Goal: Task Accomplishment & Management: Use online tool/utility

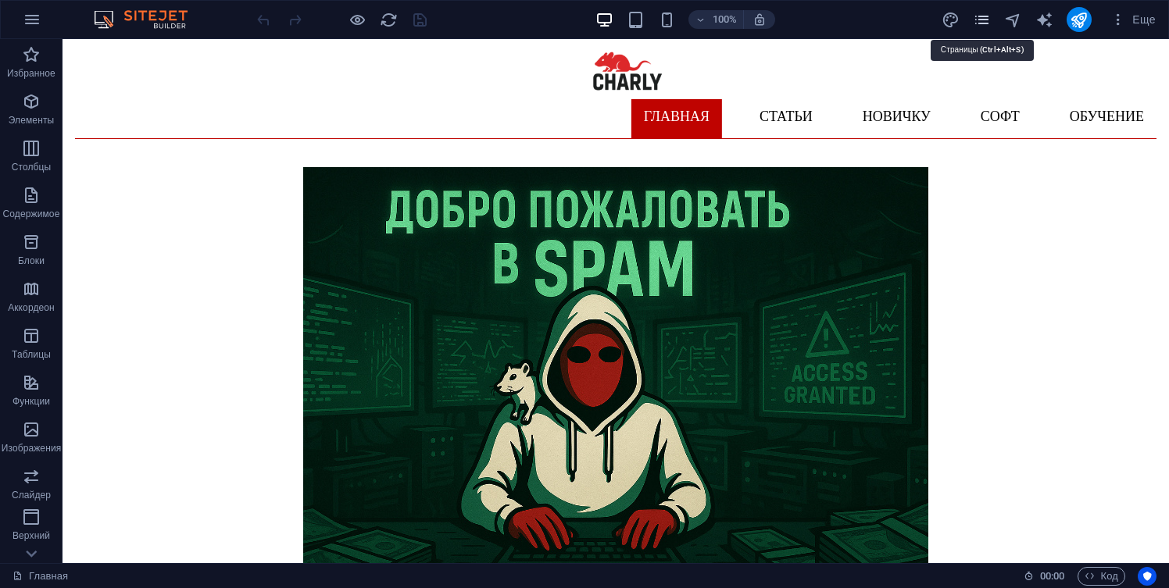
click at [980, 24] on icon "pages" at bounding box center [982, 20] width 18 height 18
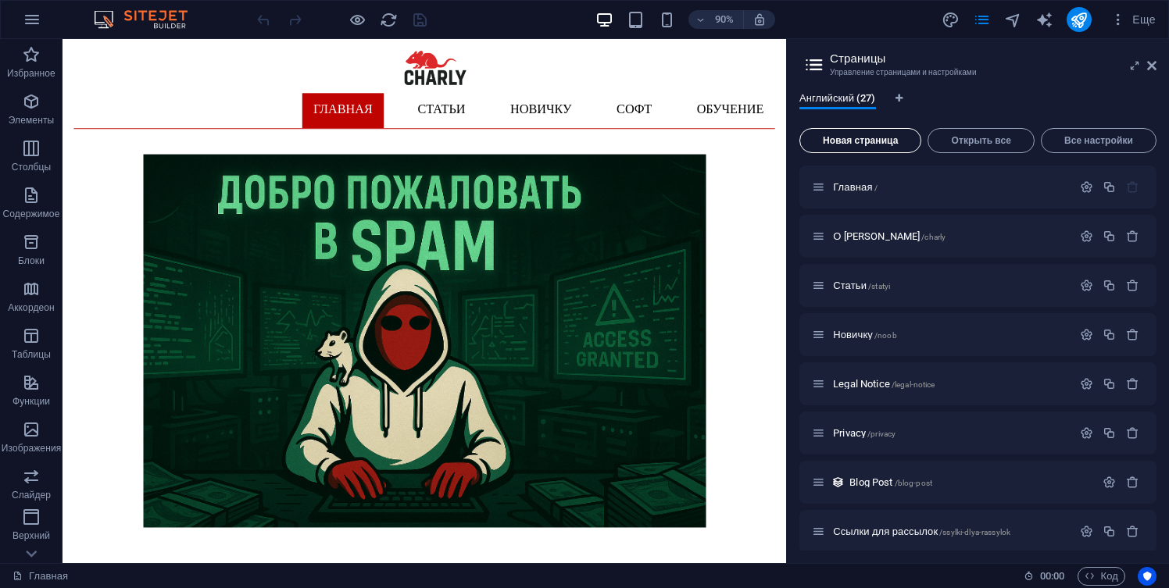
click at [833, 148] on button "Новая страница" at bounding box center [860, 140] width 122 height 25
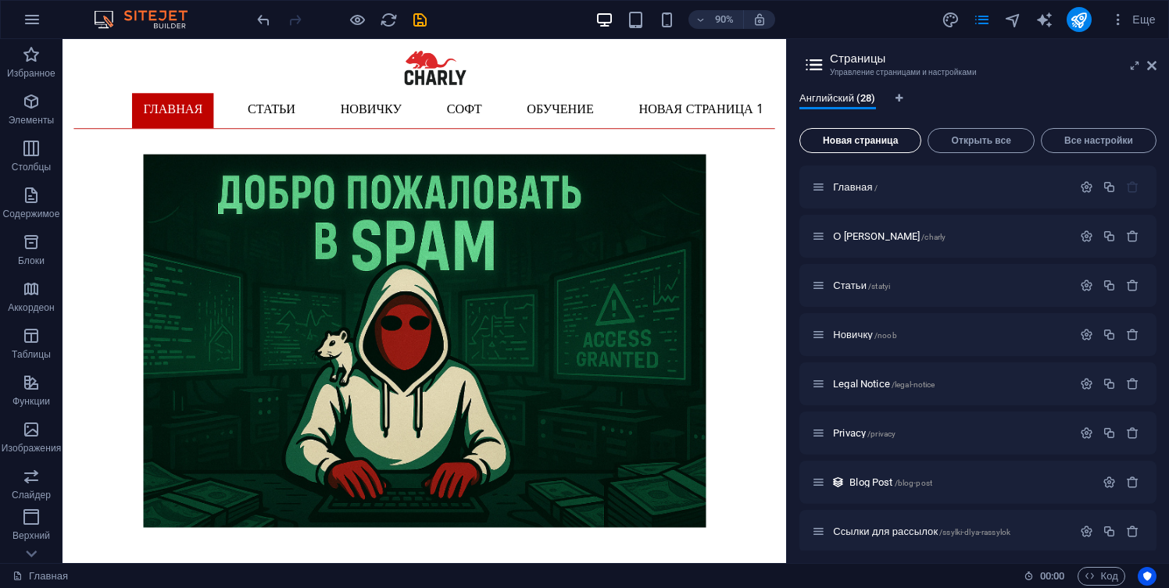
scroll to position [1216, 0]
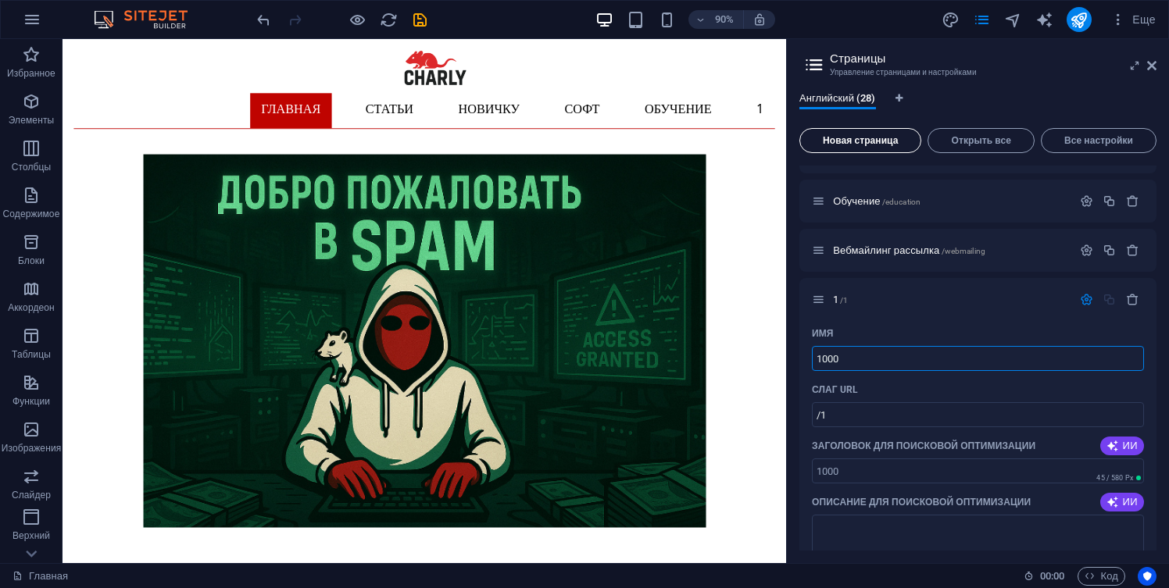
type input "1000"
type input "/1000"
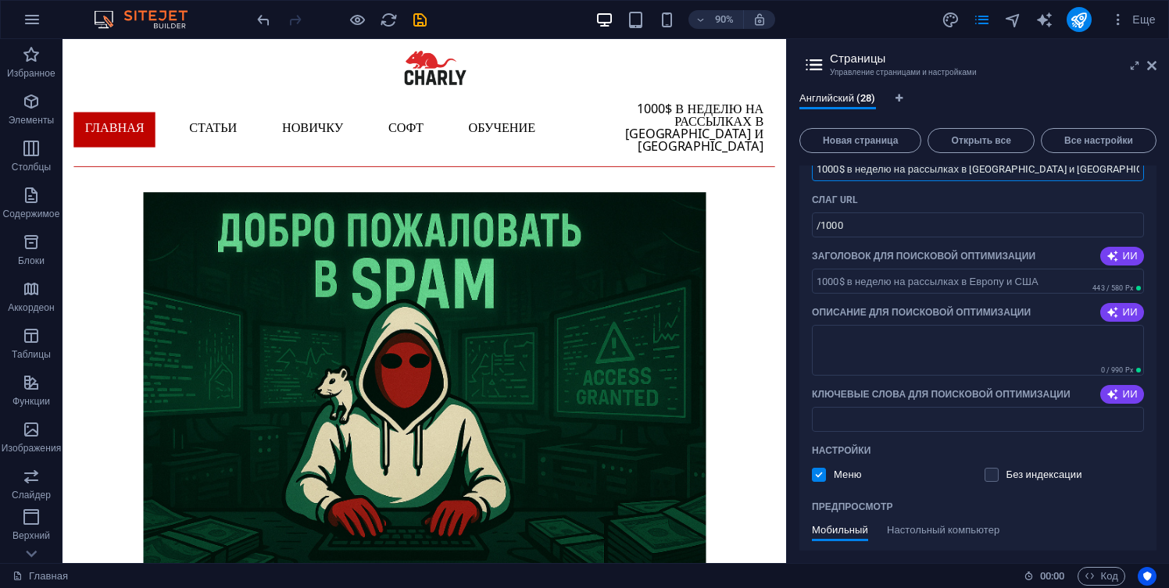
scroll to position [1408, 0]
type input "1000$ в неделю на рассылках в [GEOGRAPHIC_DATA] и [GEOGRAPHIC_DATA]"
click at [819, 471] on label at bounding box center [819, 473] width 14 height 14
click at [0, 0] on input "checkbox" at bounding box center [0, 0] width 0 height 0
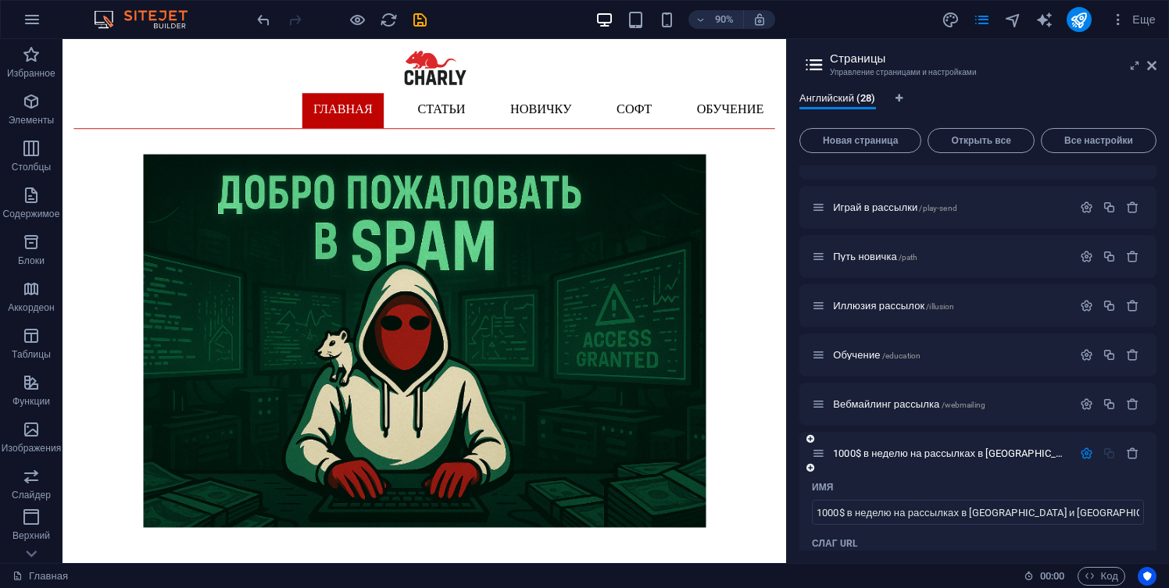
scroll to position [1062, 0]
click at [913, 455] on span "1000$ в неделю на рассылках в [GEOGRAPHIC_DATA] и [GEOGRAPHIC_DATA] /1000" at bounding box center [1023, 454] width 381 height 12
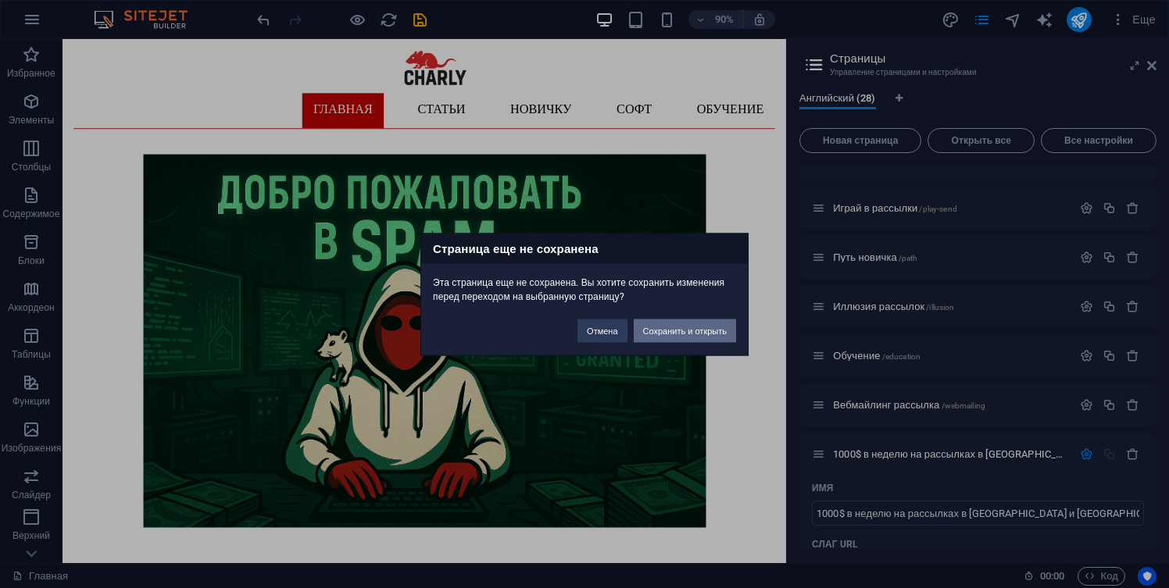
click at [687, 332] on button "Сохранить и открыть" at bounding box center [685, 330] width 102 height 23
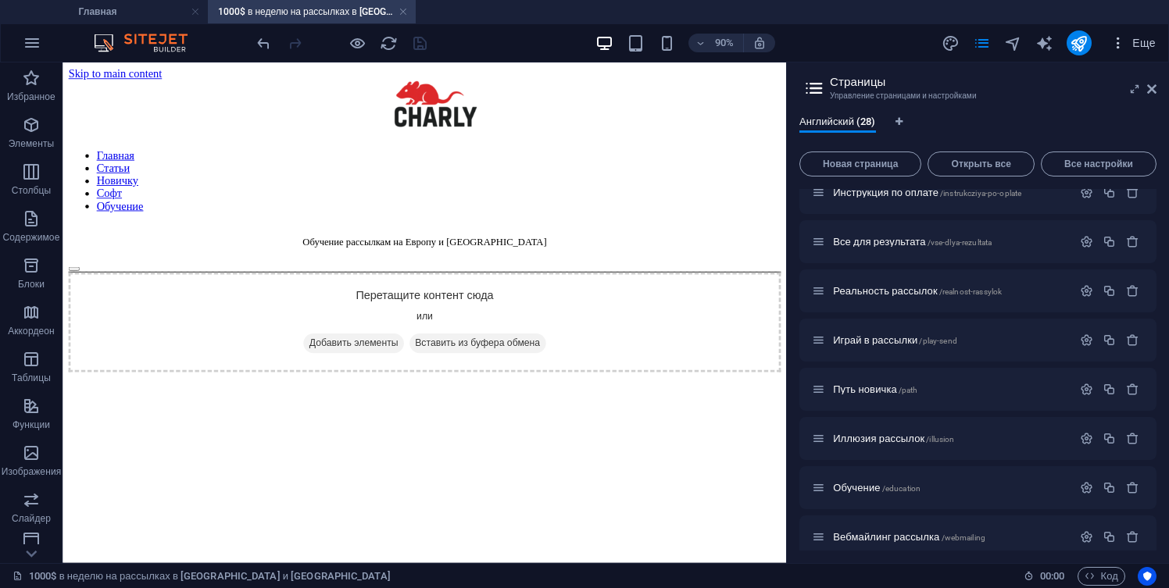
scroll to position [0, 0]
click at [1154, 90] on icon at bounding box center [1151, 89] width 9 height 12
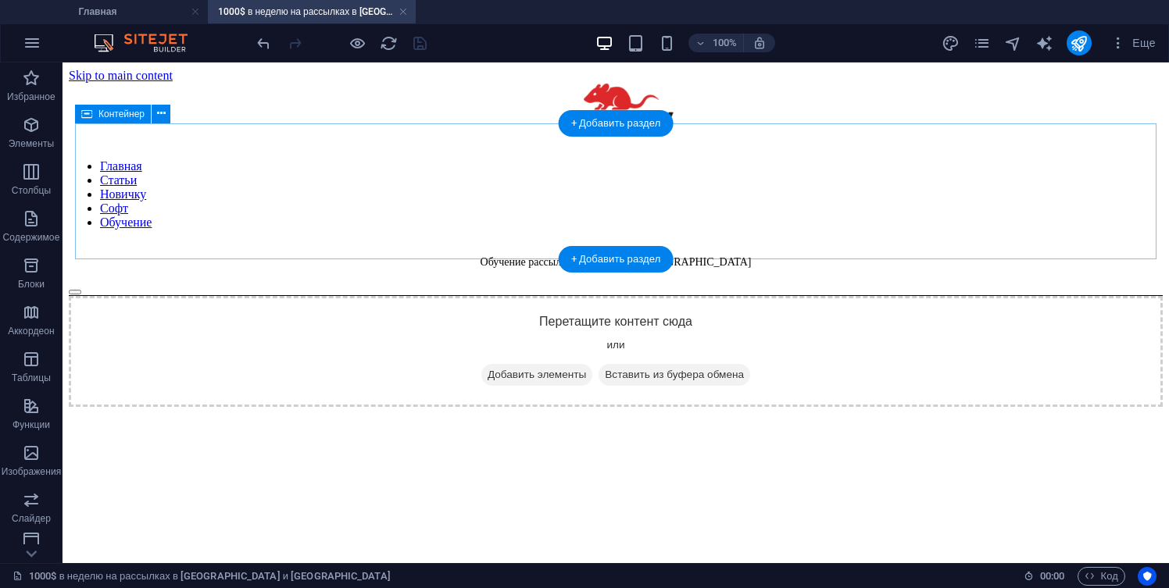
click at [505, 364] on span "Добавить элементы" at bounding box center [536, 375] width 111 height 22
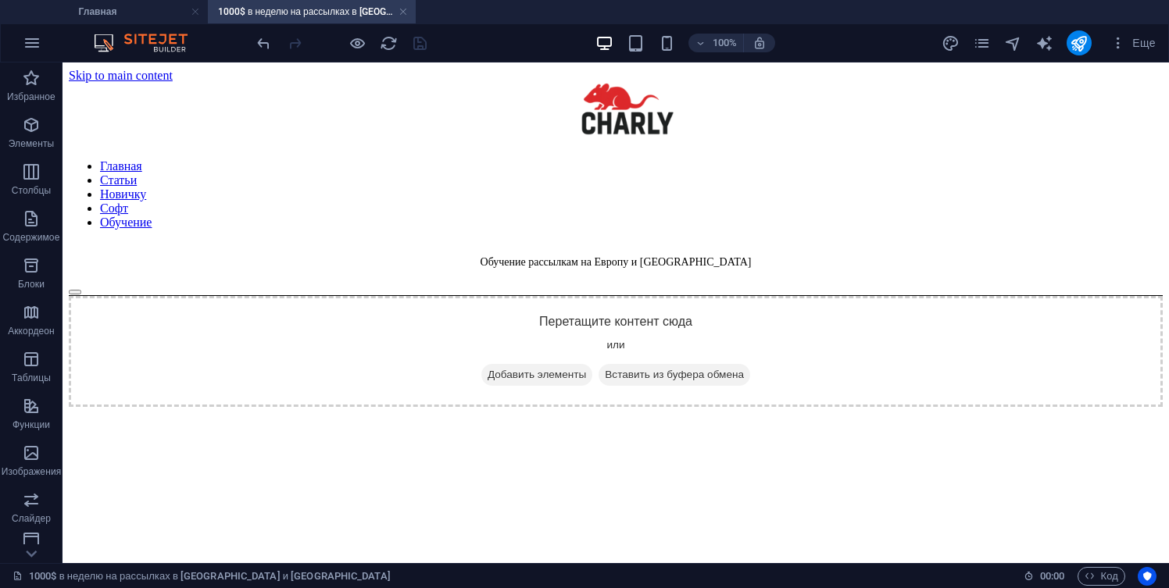
click at [408, 296] on html "Skip to main content Главная Статьи Новичку Софт Обучение Обучение рассылкам на…" at bounding box center [615, 237] width 1106 height 351
click at [34, 183] on span "Столбцы" at bounding box center [31, 180] width 62 height 37
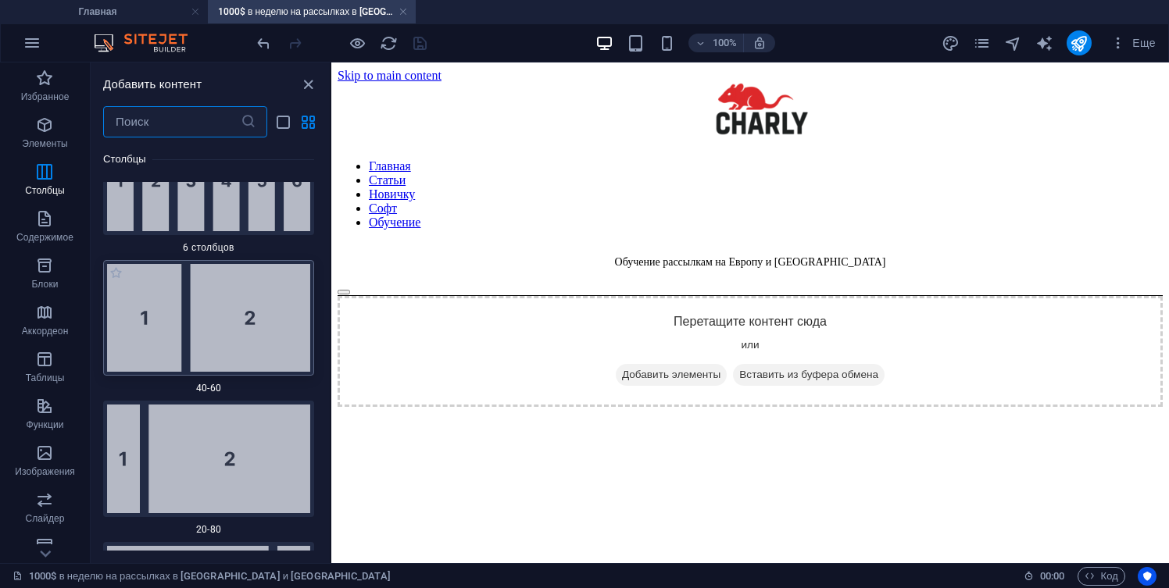
scroll to position [2103, 0]
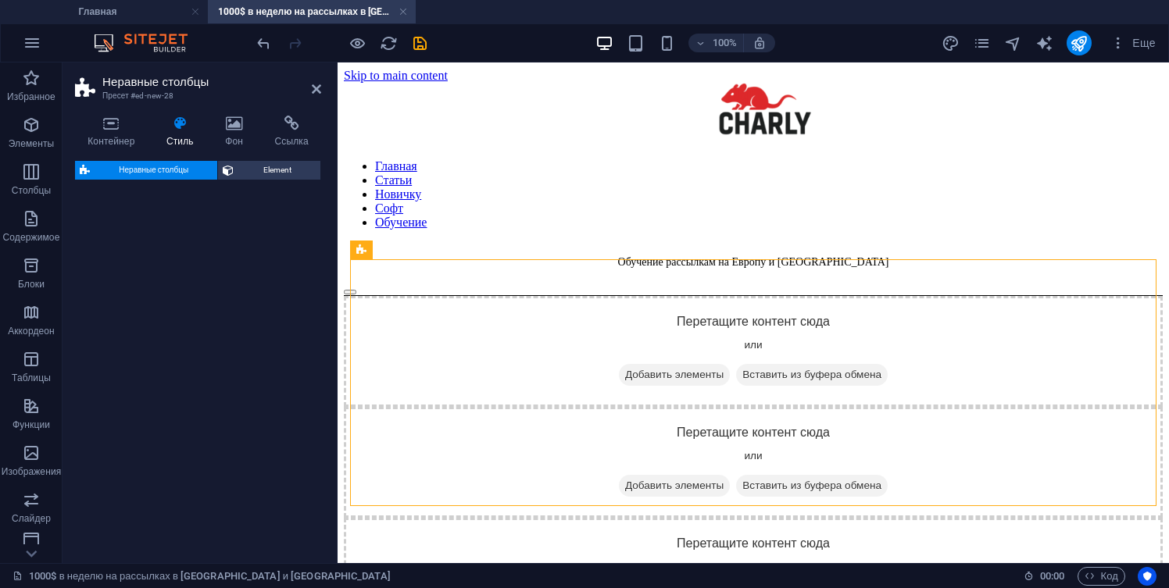
select select "%"
select select "rem"
select select "preset-unequal-columns-v2-1-40-60"
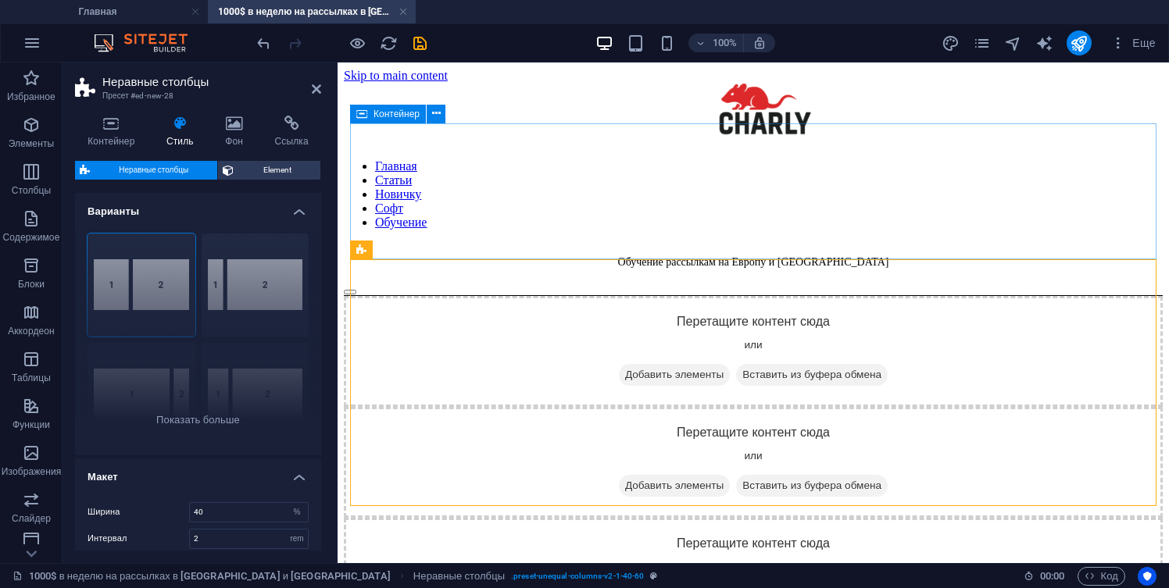
click at [537, 296] on div "Перетащите контент сюда или Добавить элементы Вставить из буфера обмена" at bounding box center [753, 351] width 819 height 111
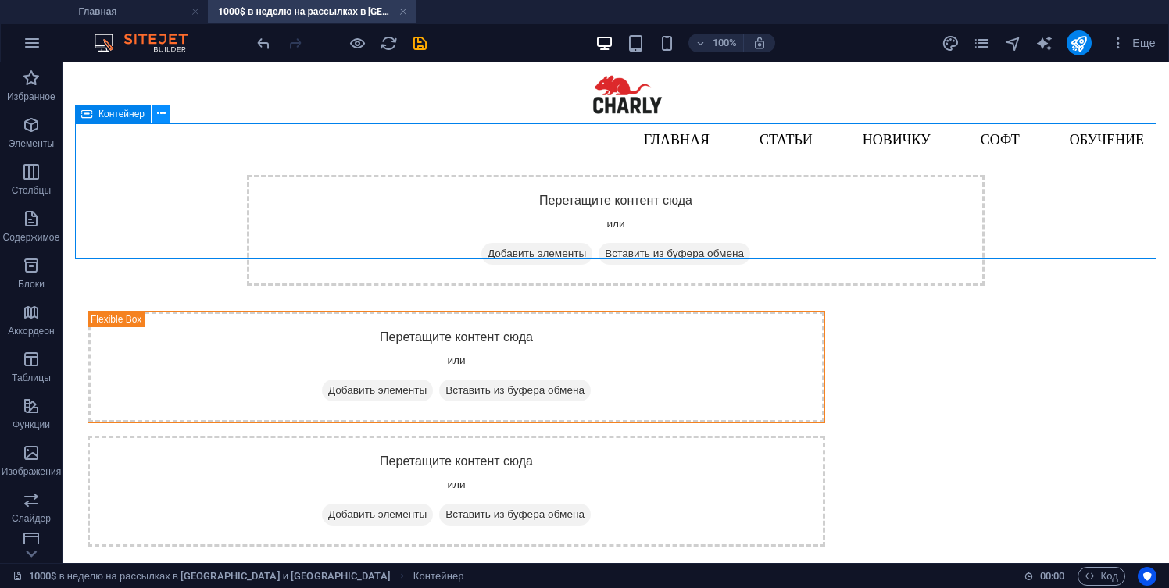
click at [163, 111] on icon at bounding box center [161, 113] width 9 height 16
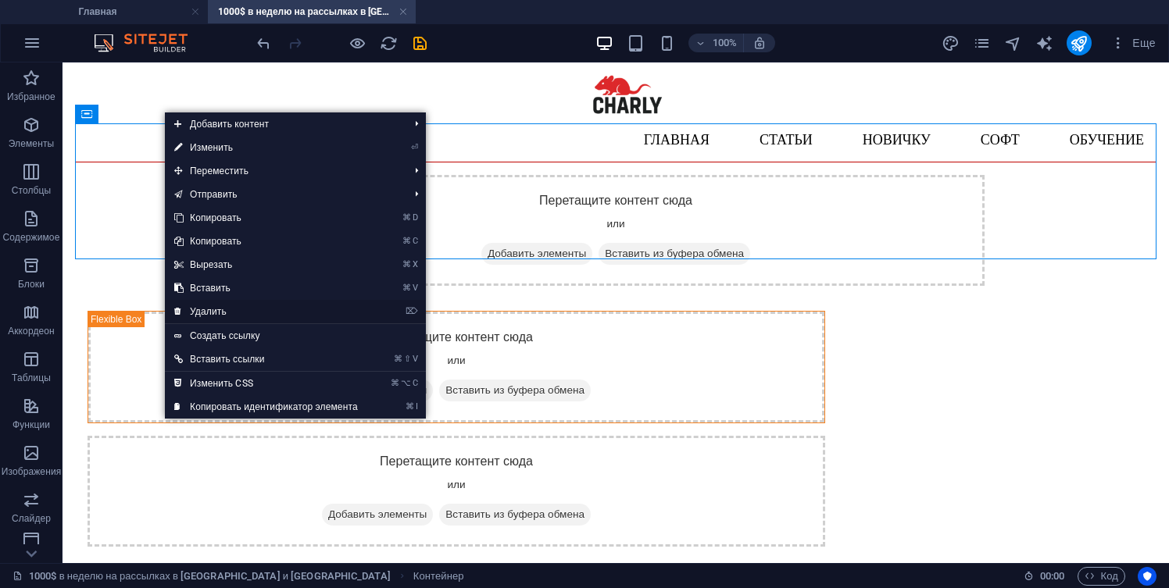
click at [245, 312] on link "⌦ Удалить" at bounding box center [266, 311] width 202 height 23
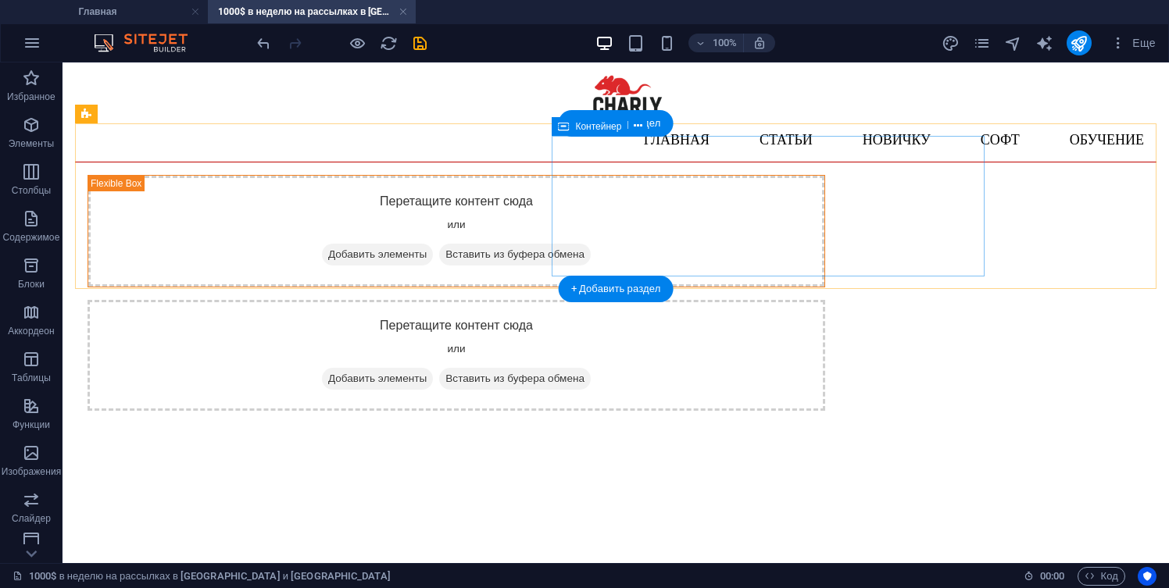
click at [433, 368] on span "Добавить элементы" at bounding box center [377, 379] width 111 height 22
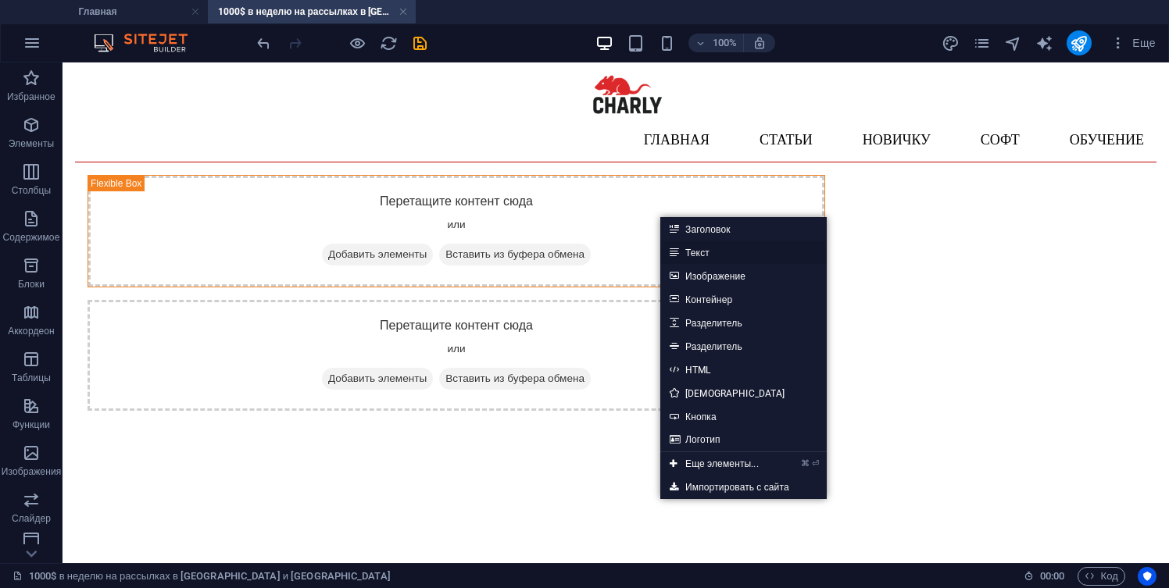
click at [699, 258] on link "Текст" at bounding box center [743, 252] width 166 height 23
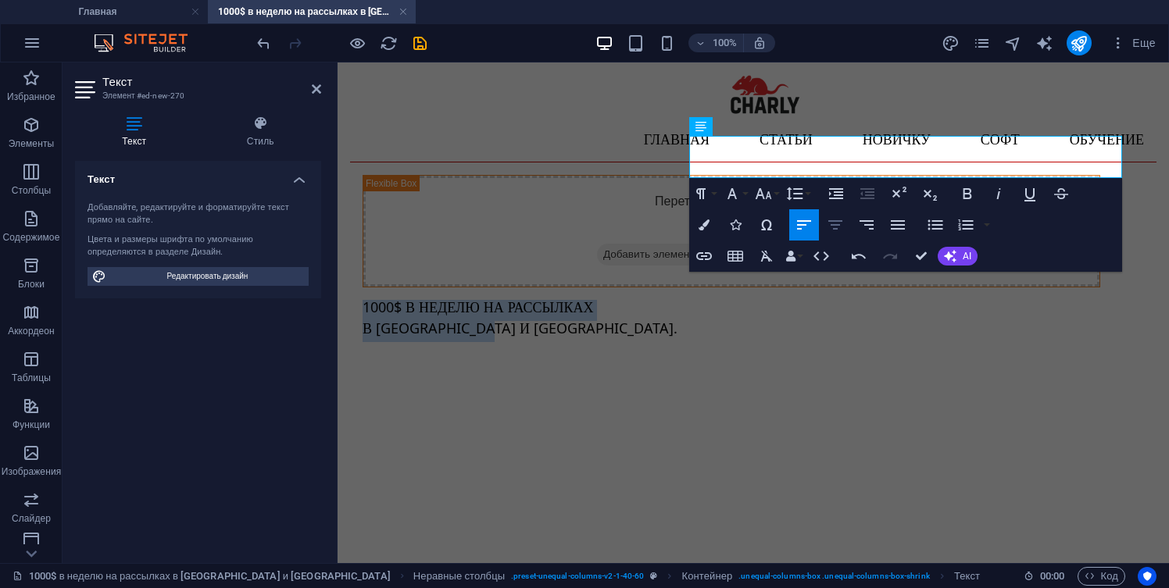
click at [839, 223] on icon "button" at bounding box center [835, 225] width 19 height 19
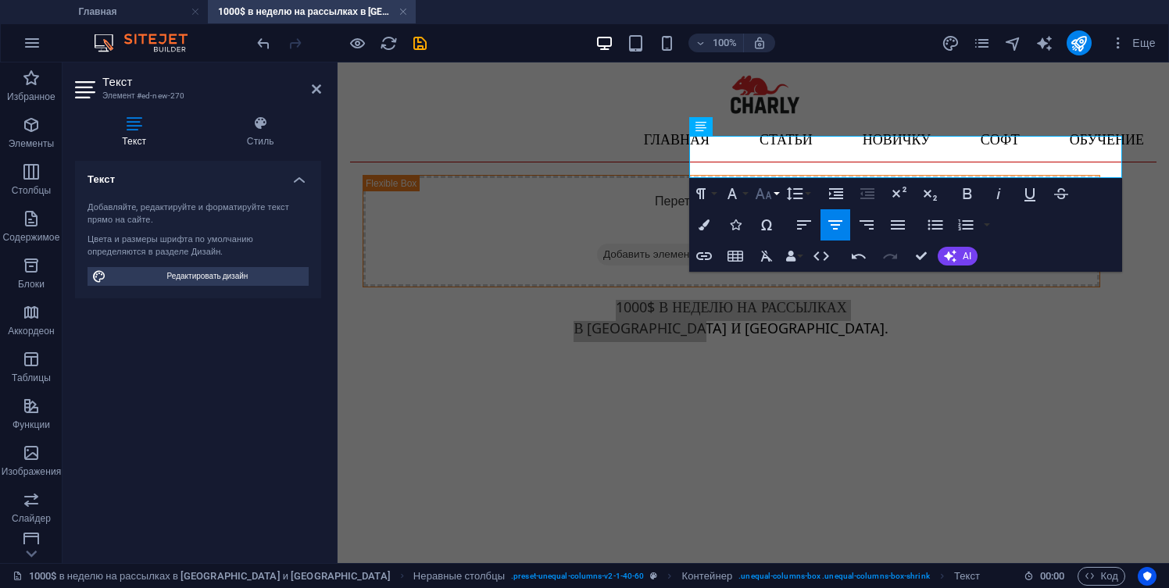
click at [776, 190] on button "Font Size" at bounding box center [766, 193] width 30 height 31
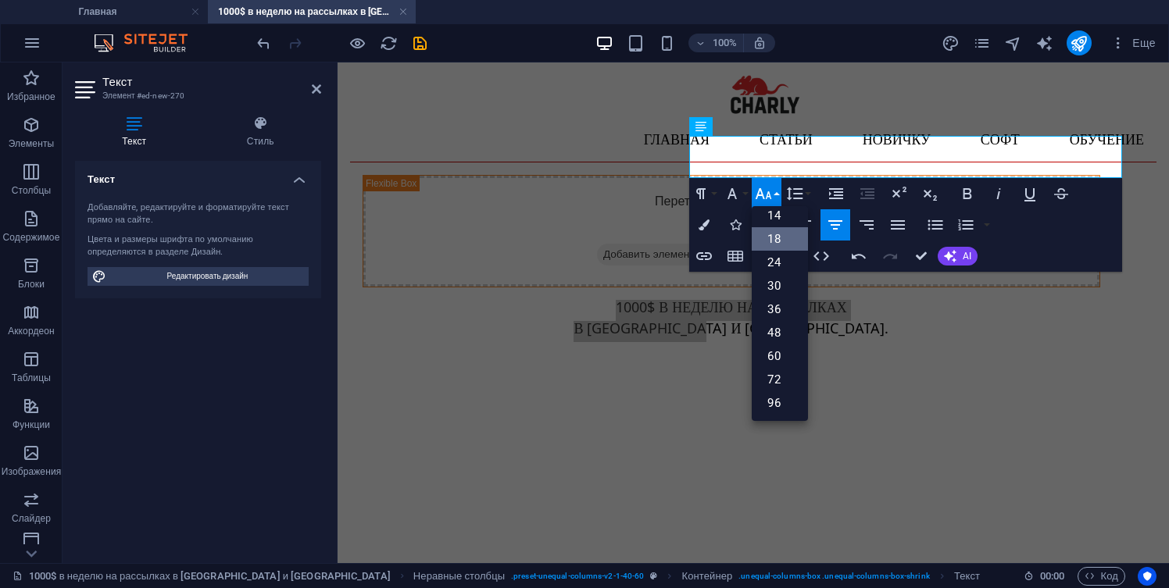
scroll to position [126, 0]
click at [777, 280] on link "30" at bounding box center [779, 285] width 56 height 23
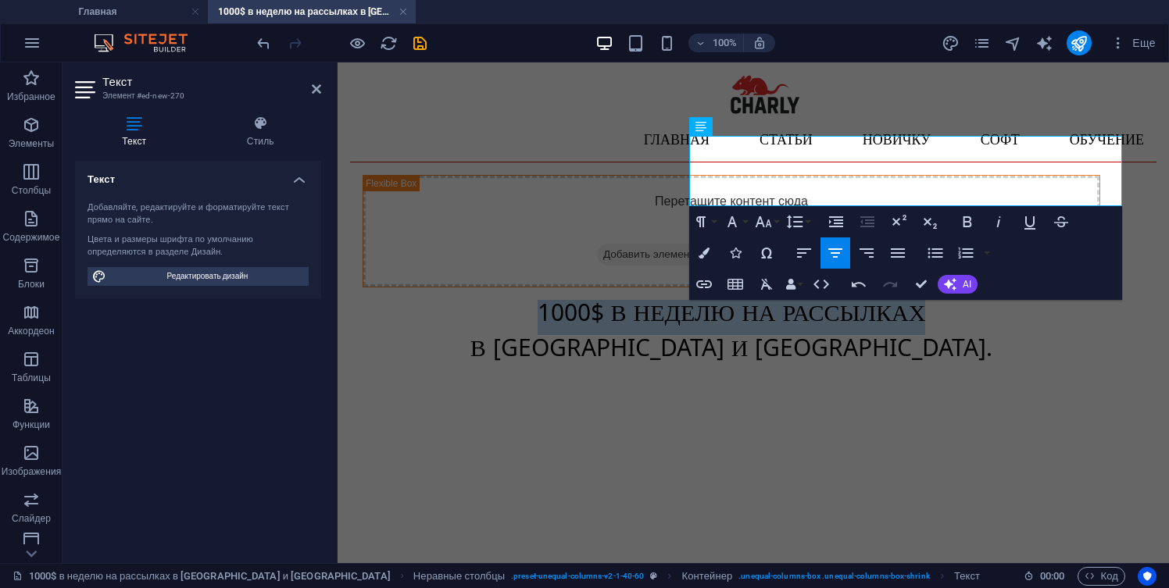
click at [844, 395] on html "Skip to main content Главная Статьи Новичку Софт Обучение Обучение рассылкам на…" at bounding box center [752, 228] width 831 height 333
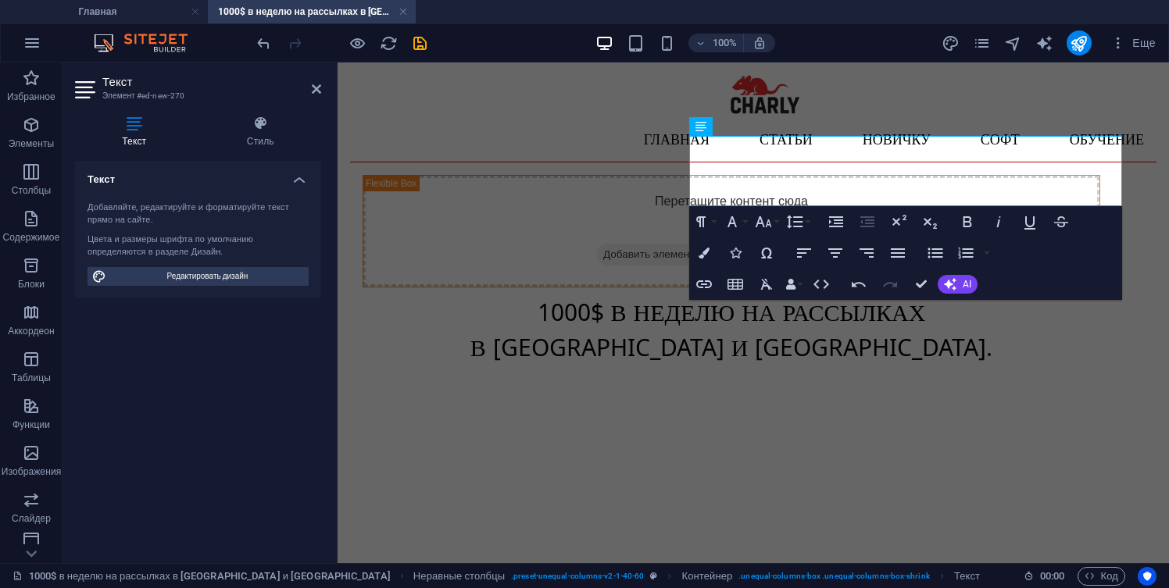
click at [844, 395] on html "Skip to main content Главная Статьи Новичку Софт Обучение Обучение рассылкам на…" at bounding box center [752, 228] width 831 height 333
click at [1144, 198] on div "Перетащите контент сюда или Добавить элементы Вставить из буфера обмена 1000$ В…" at bounding box center [753, 272] width 806 height 220
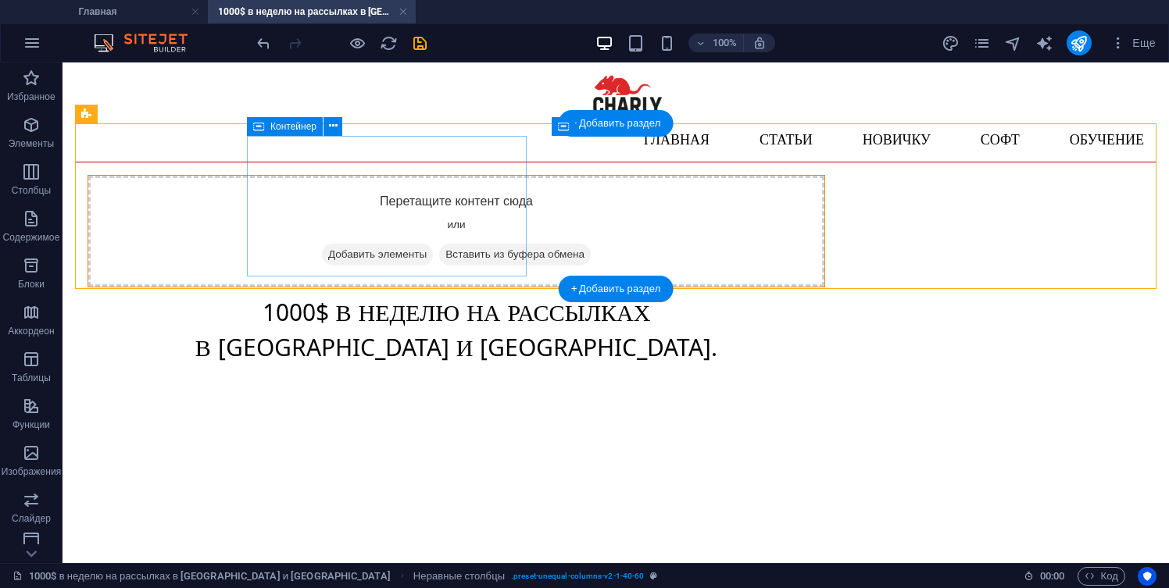
click at [371, 244] on span "Добавить элементы" at bounding box center [377, 255] width 111 height 22
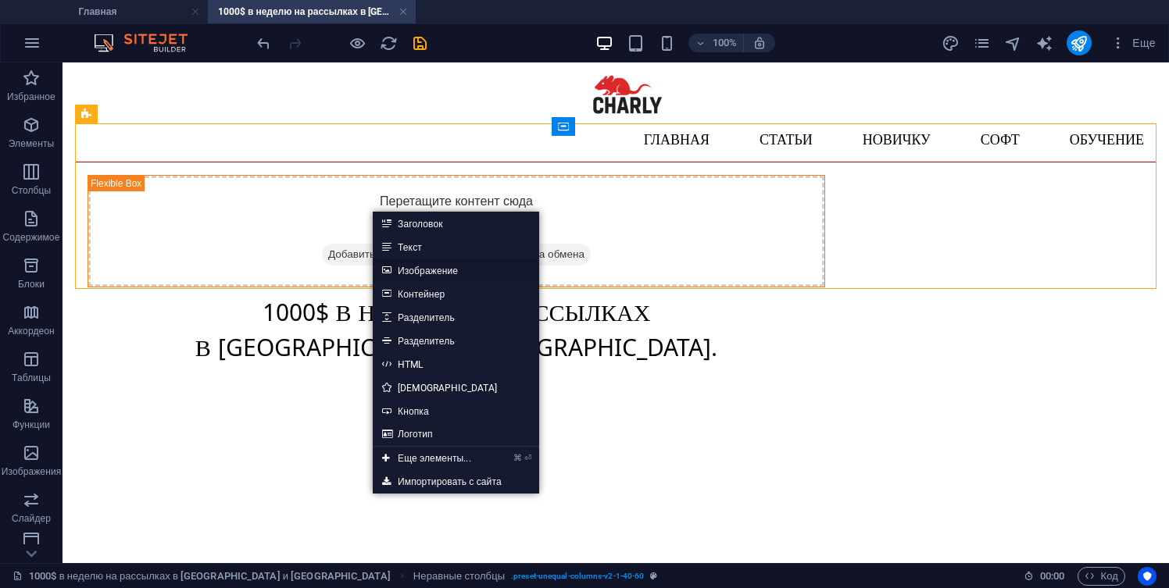
click at [437, 271] on link "Изображение" at bounding box center [456, 270] width 166 height 23
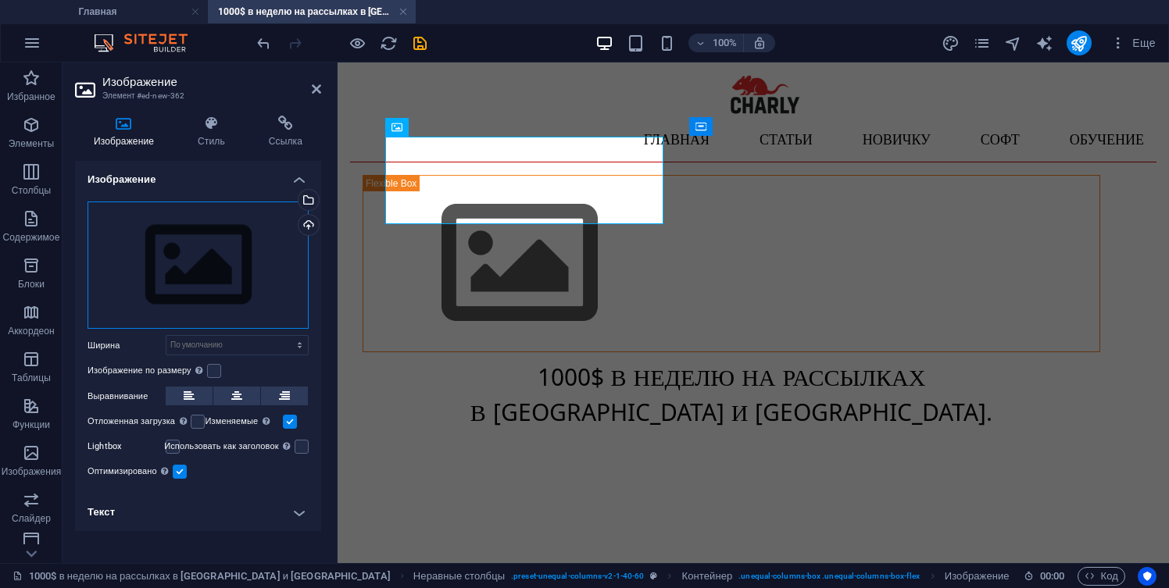
click at [209, 259] on div "Перетащите файлы сюда, нажмите, чтобы выбрать файлы, или выберите файлы из разд…" at bounding box center [197, 266] width 221 height 128
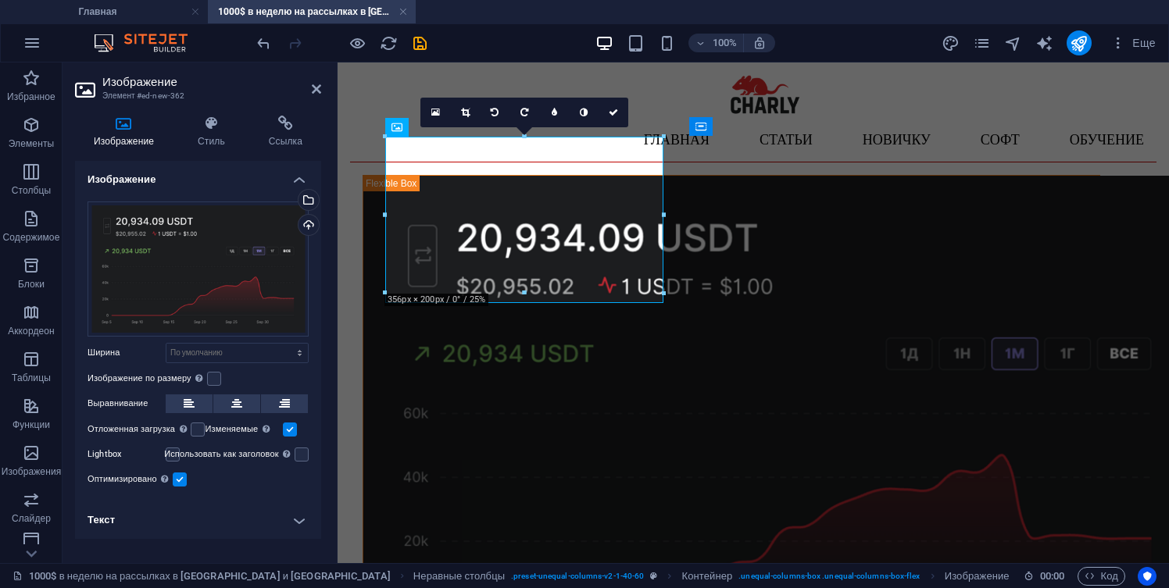
click at [669, 379] on html "Skip to main content Главная Статьи Новичку Софт Обучение Обучение рассылкам на…" at bounding box center [752, 421] width 831 height 719
click at [641, 407] on html "Skip to main content Главная Статьи Новичку Софт Обучение Обучение рассылкам на…" at bounding box center [752, 421] width 831 height 719
click at [561, 206] on figure at bounding box center [731, 424] width 736 height 497
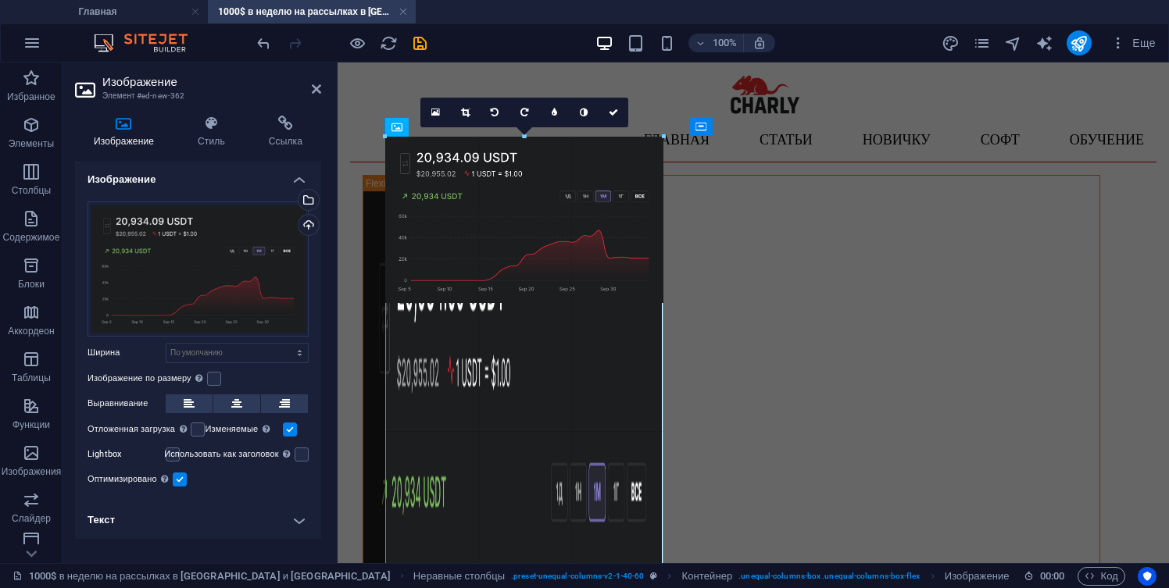
drag, startPoint x: 662, startPoint y: 295, endPoint x: 683, endPoint y: 305, distance: 22.7
type input "356"
select select "px"
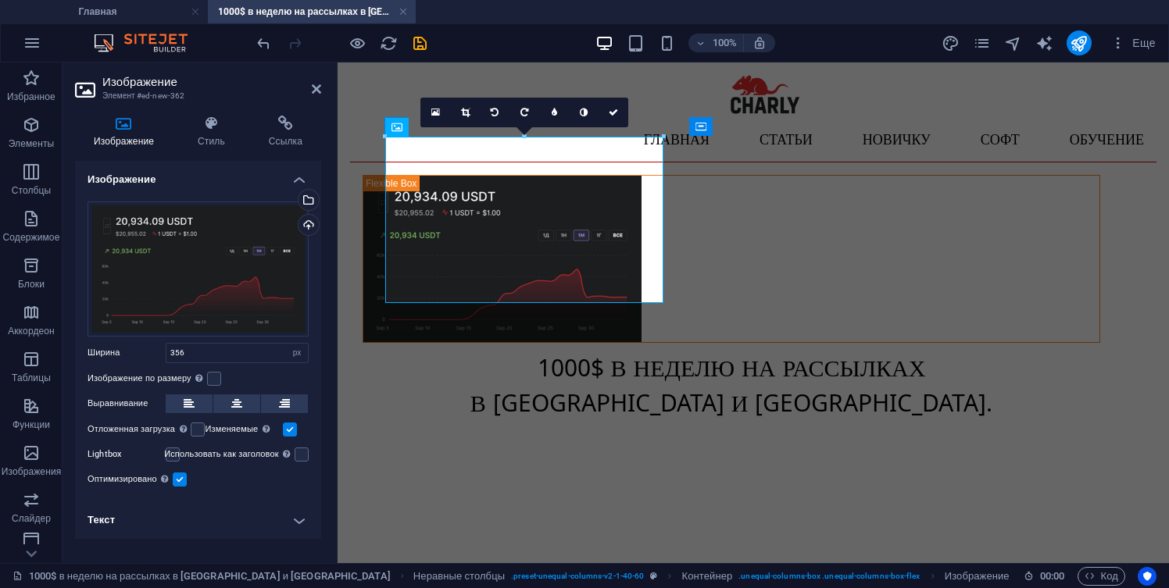
click at [614, 399] on html "Skip to main content Главная Статьи Новичку Софт Обучение Обучение рассылкам на…" at bounding box center [752, 256] width 831 height 388
click at [605, 405] on html "Skip to main content Главная Статьи Новичку Софт Обучение Обучение рассылкам на…" at bounding box center [752, 256] width 831 height 388
click at [317, 93] on icon at bounding box center [316, 89] width 9 height 12
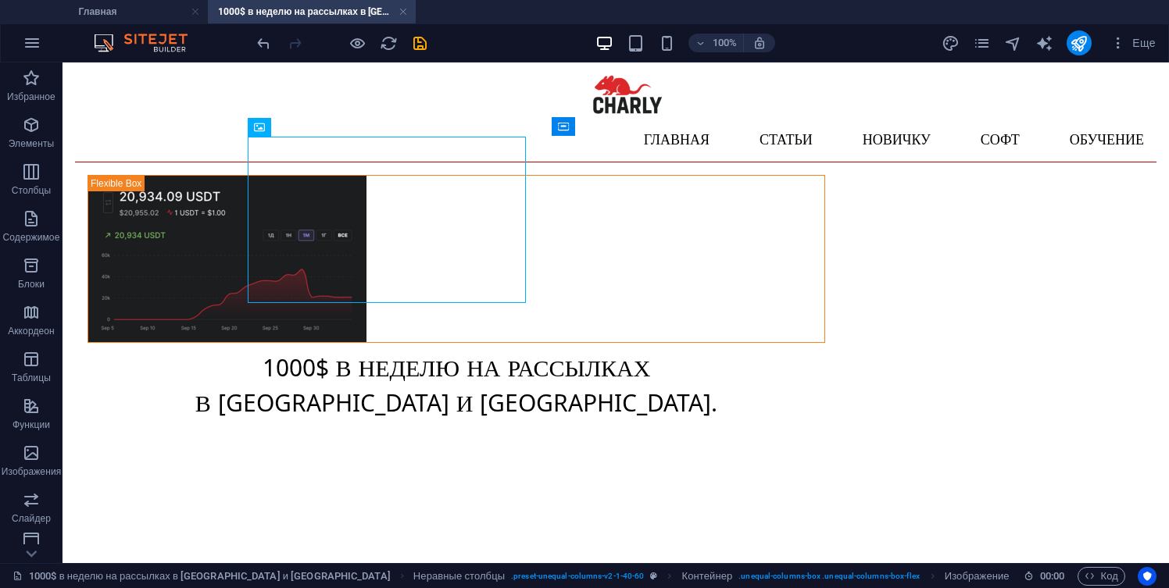
click at [461, 451] on html "Skip to main content Главная Статьи Новичку Софт Обучение Обучение рассылкам на…" at bounding box center [615, 256] width 1106 height 388
click at [153, 115] on span "Неравные столбцы" at bounding box center [140, 113] width 84 height 9
select select "%"
select select "rem"
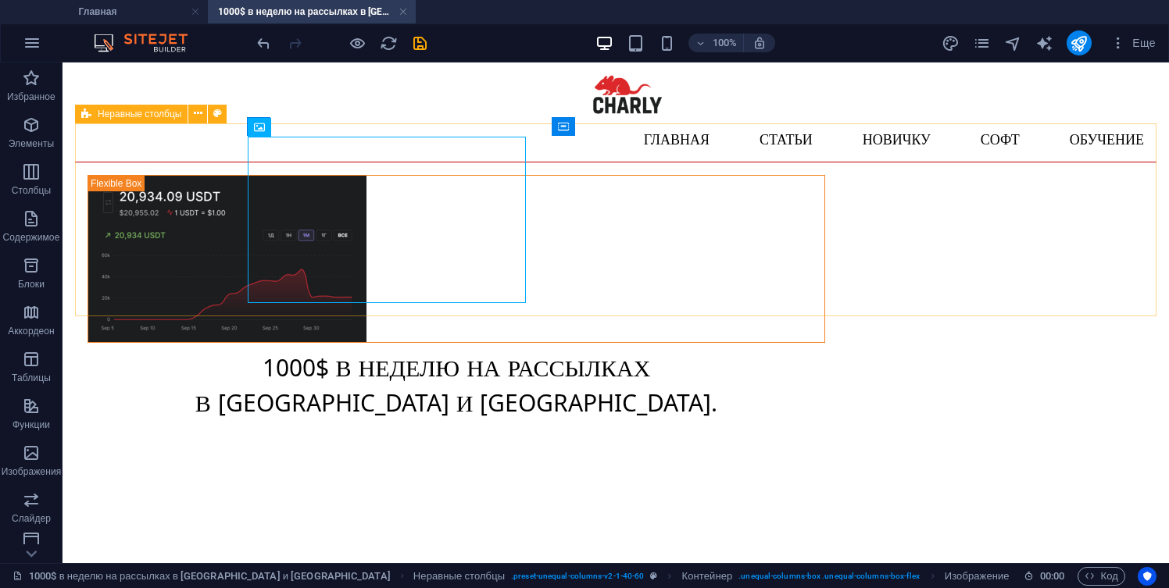
select select "preset-unequal-columns-v2-1-40-60"
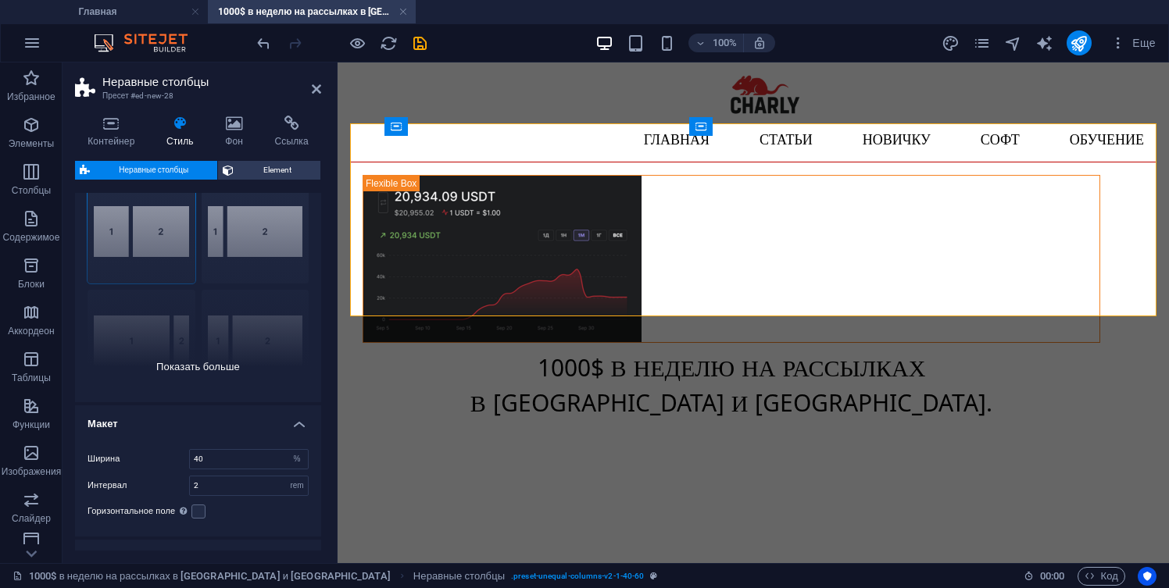
scroll to position [57, 0]
click at [207, 365] on div "[PHONE_NUMBER] [PHONE_NUMBER] 70-30 По умолчанию" at bounding box center [198, 281] width 246 height 234
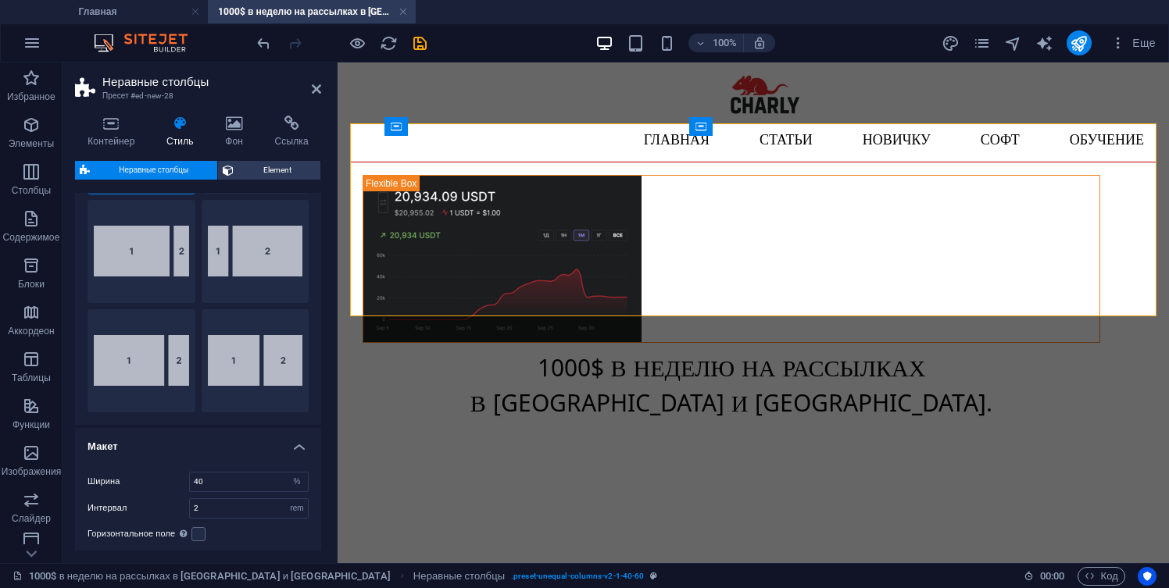
scroll to position [146, 0]
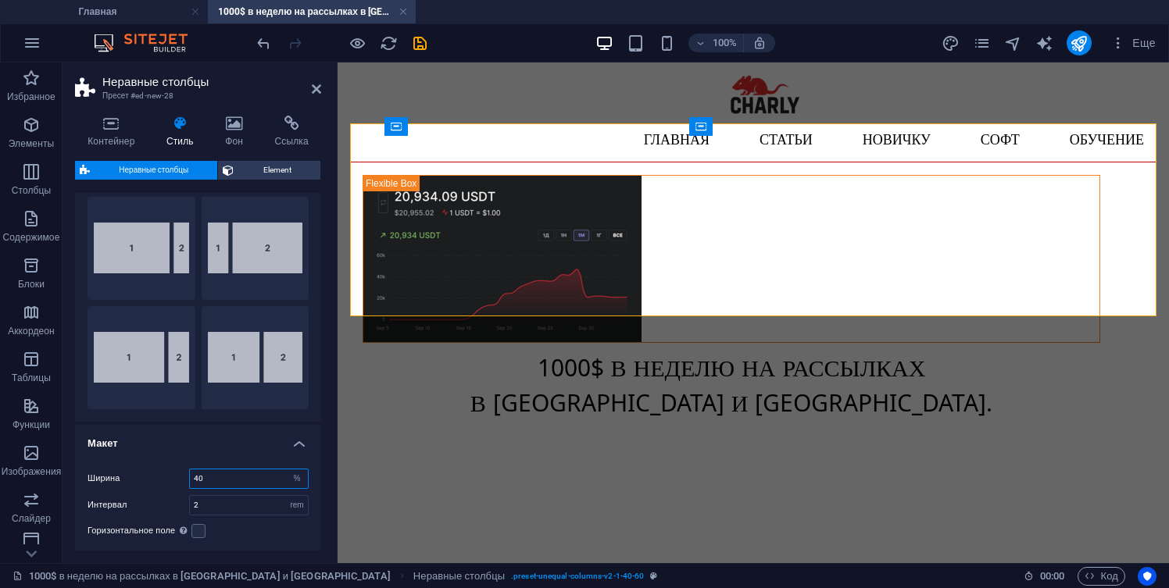
click at [194, 480] on input "40" at bounding box center [249, 478] width 118 height 19
click at [377, 451] on html "Skip to main content Главная Статьи Новичку Софт Обучение Обучение рассылкам на…" at bounding box center [752, 256] width 831 height 388
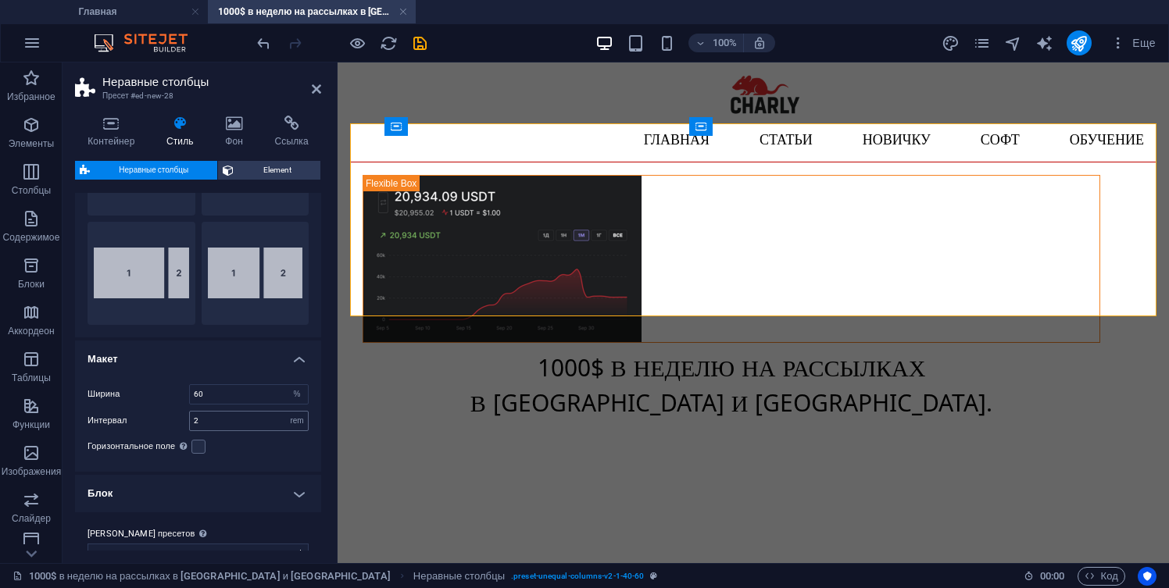
scroll to position [236, 0]
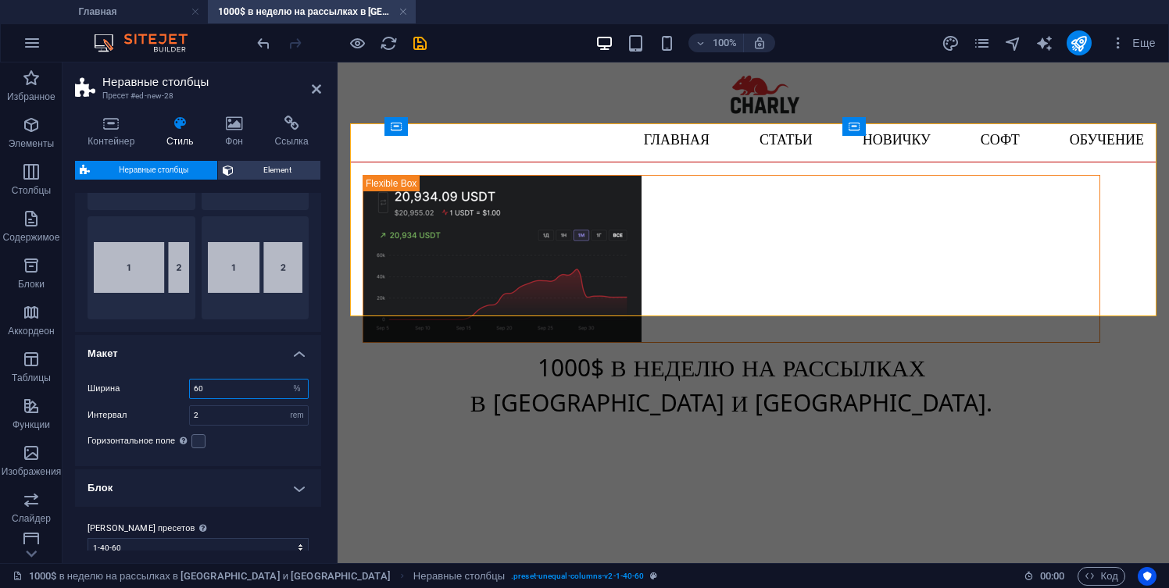
drag, startPoint x: 200, startPoint y: 387, endPoint x: 184, endPoint y: 387, distance: 15.6
click at [184, 387] on div "Ширина 60 px rem % vh vw" at bounding box center [197, 389] width 221 height 20
type input "50"
click at [367, 402] on html "Skip to main content Главная Статьи Новичку Софт Обучение Обучение рассылкам на…" at bounding box center [752, 256] width 831 height 388
click at [314, 87] on icon at bounding box center [316, 89] width 9 height 12
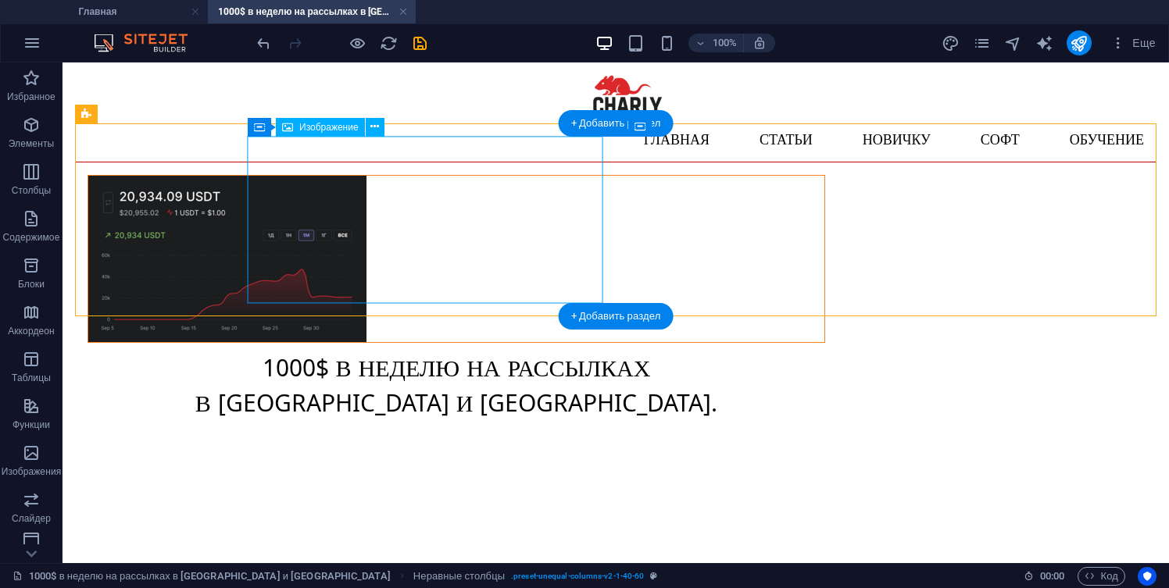
click at [481, 234] on figure at bounding box center [456, 259] width 736 height 166
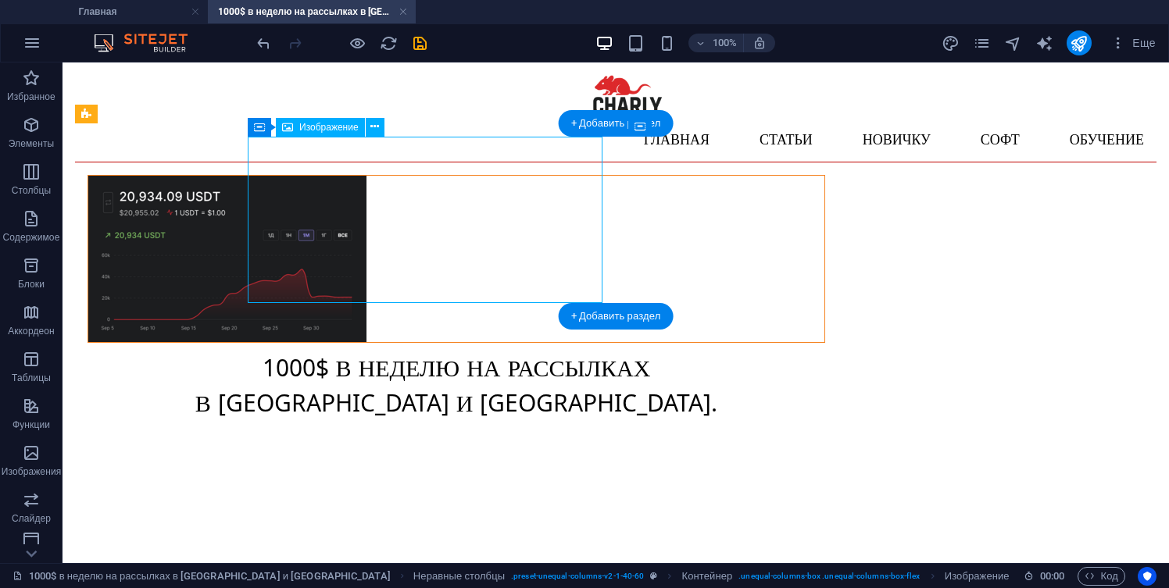
click at [469, 266] on figure at bounding box center [456, 259] width 736 height 166
select select "px"
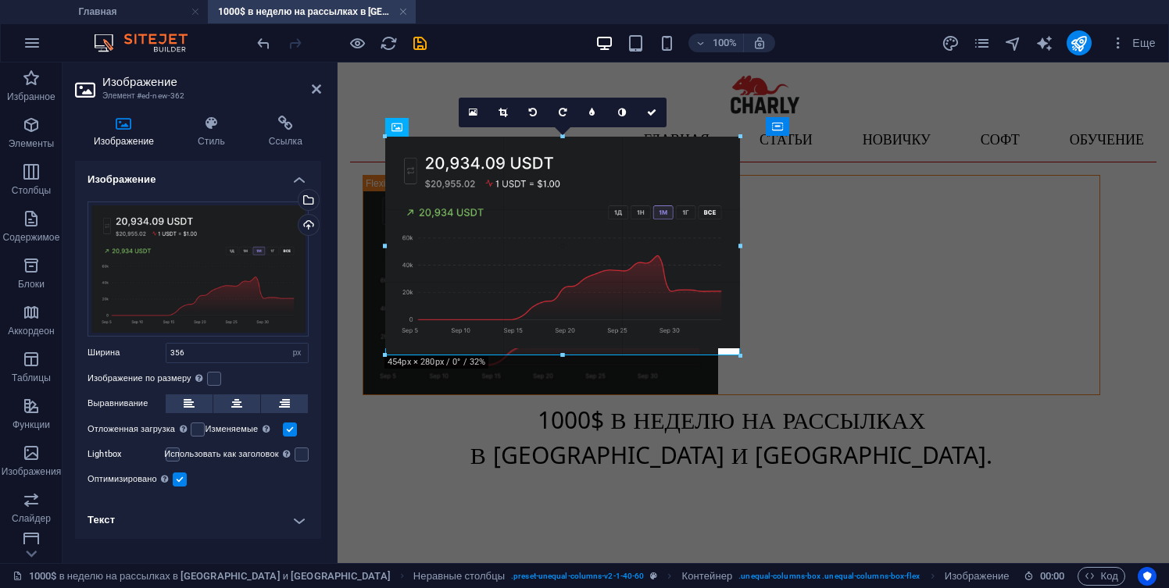
drag, startPoint x: 665, startPoint y: 306, endPoint x: 712, endPoint y: 359, distance: 70.8
type input "454"
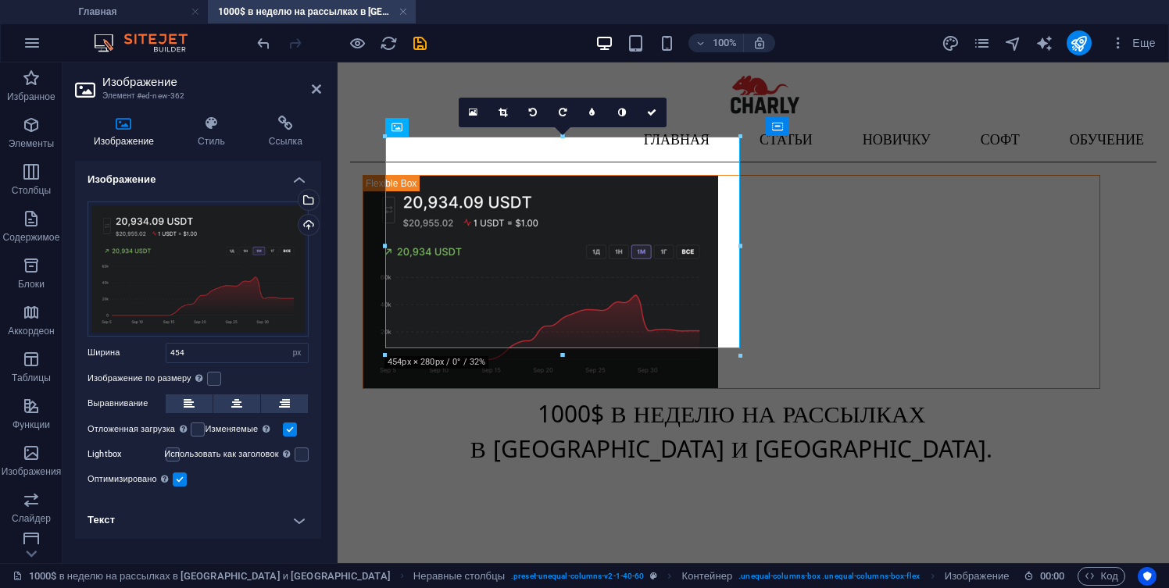
click at [605, 492] on html "Skip to main content Главная Статьи Новичку Софт Обучение Обучение рассылкам на…" at bounding box center [752, 279] width 831 height 434
click at [594, 494] on html "Skip to main content Главная Статьи Новичку Софт Обучение Обучение рассылкам на…" at bounding box center [752, 279] width 831 height 434
click at [316, 83] on icon at bounding box center [316, 89] width 9 height 12
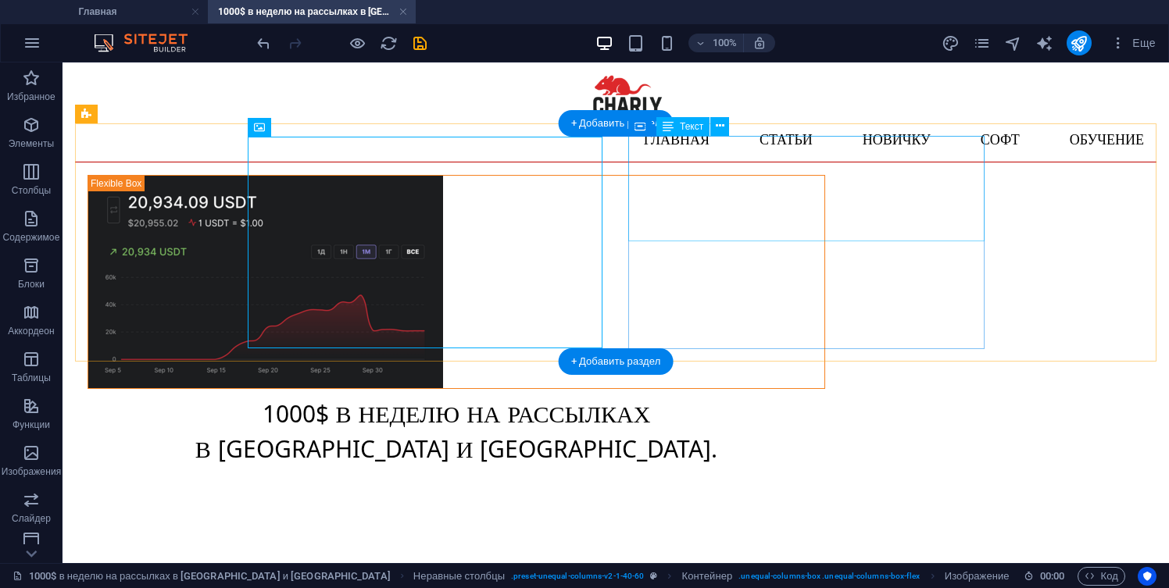
click at [788, 402] on div "1000$ В НЕДЕЛЮ НА РАССЫЛКАХ В [GEOGRAPHIC_DATA] И [GEOGRAPHIC_DATA]." at bounding box center [455, 437] width 737 height 70
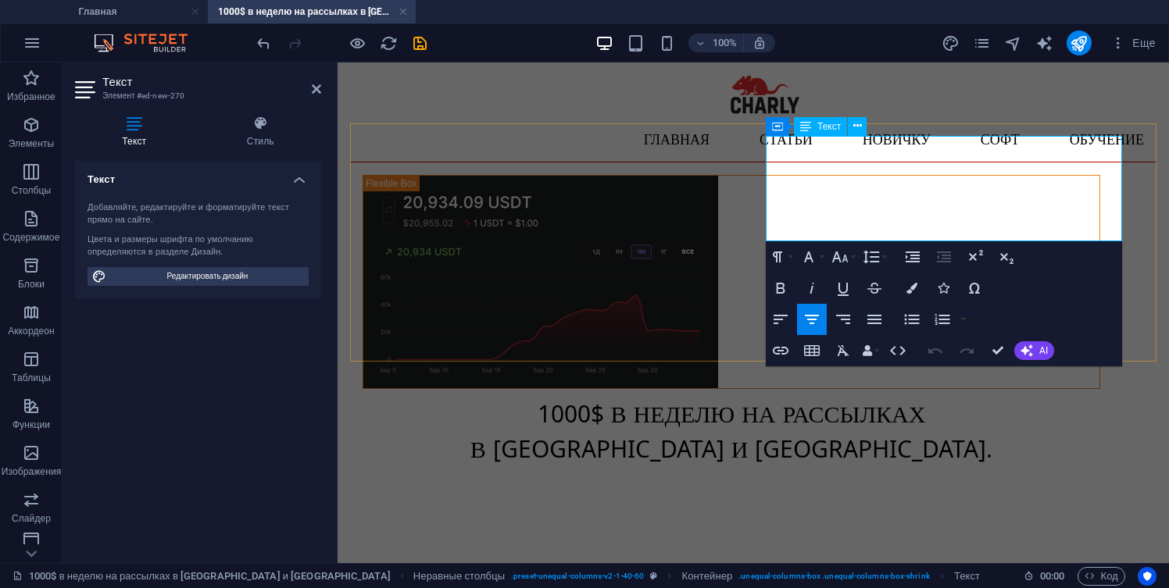
click at [837, 437] on span "В [GEOGRAPHIC_DATA] И [GEOGRAPHIC_DATA]." at bounding box center [731, 454] width 523 height 34
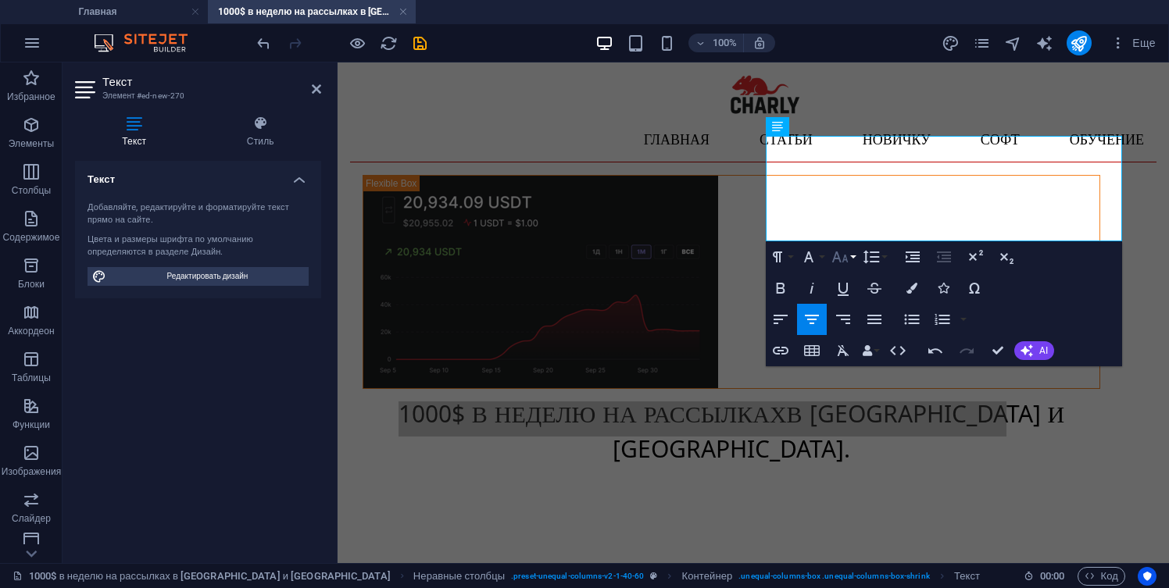
click at [852, 258] on button "Font Size" at bounding box center [843, 256] width 30 height 31
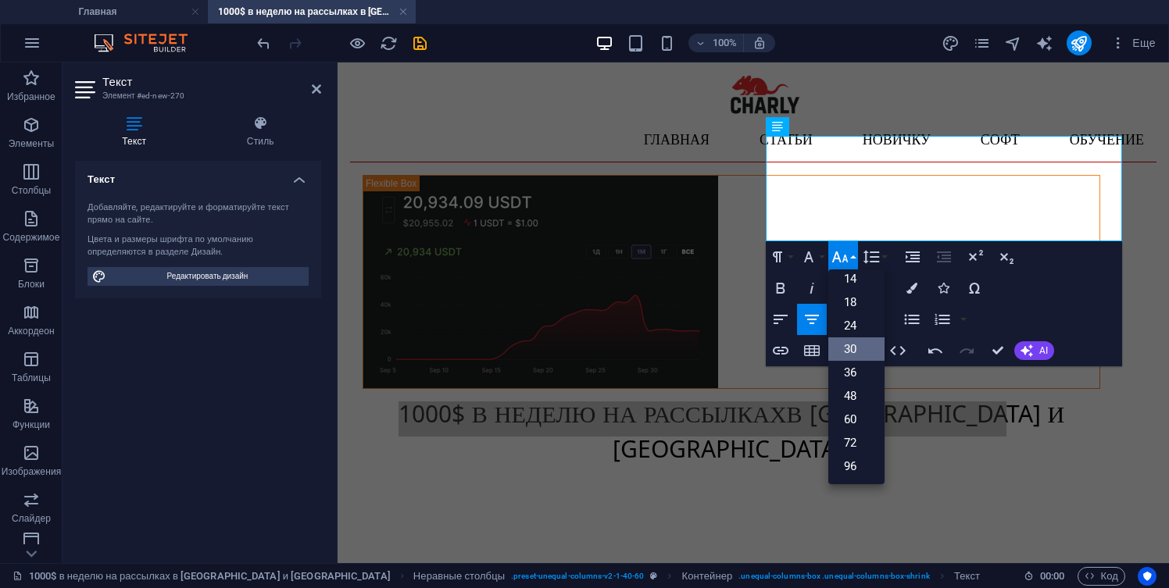
scroll to position [126, 0]
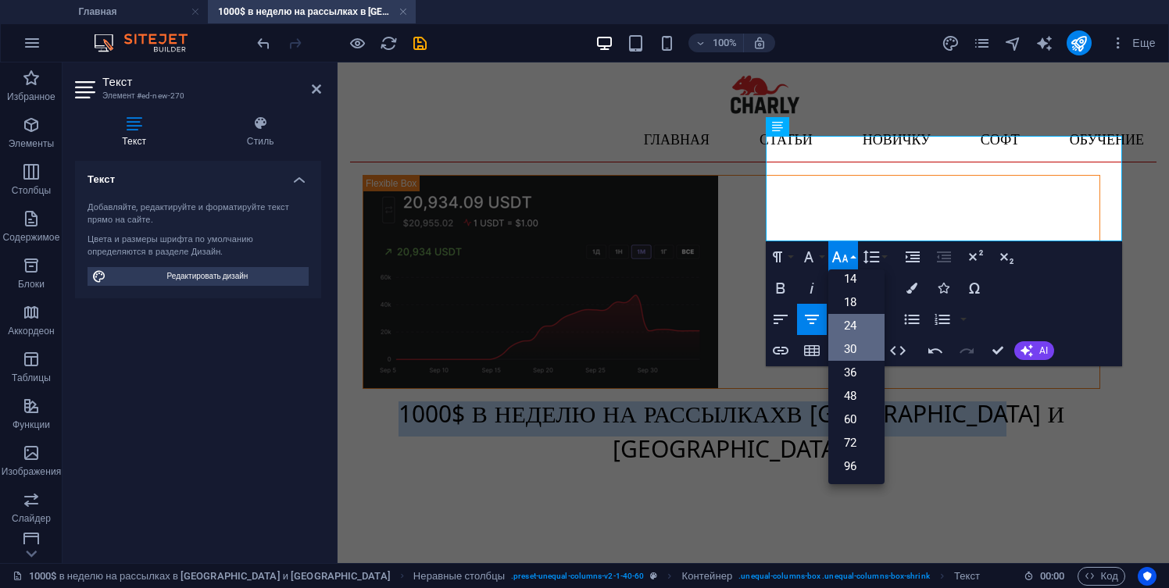
click at [855, 323] on link "24" at bounding box center [856, 325] width 56 height 23
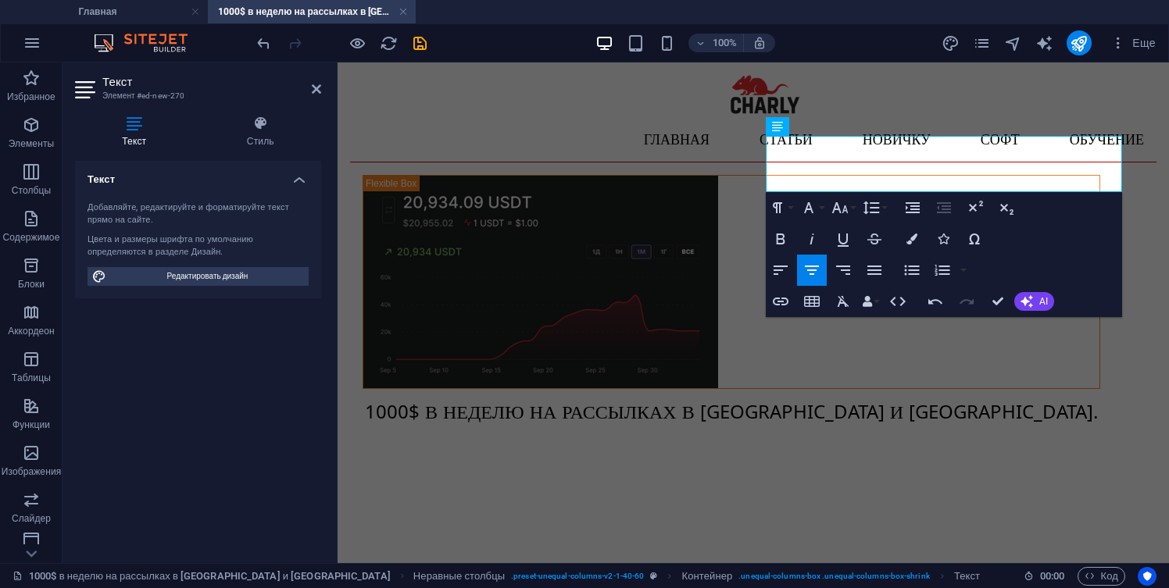
click at [837, 455] on html "Skip to main content Главная Статьи Новичку Софт Обучение Обучение рассылкам на…" at bounding box center [752, 258] width 831 height 392
click at [821, 453] on html "Skip to main content Главная Статьи Новичку Софт Обучение Обучение рассылкам на…" at bounding box center [752, 258] width 831 height 392
click at [524, 455] on html "Skip to main content Главная Статьи Новичку Софт Обучение Обучение рассылкам на…" at bounding box center [752, 258] width 831 height 392
click at [317, 87] on icon at bounding box center [316, 89] width 9 height 12
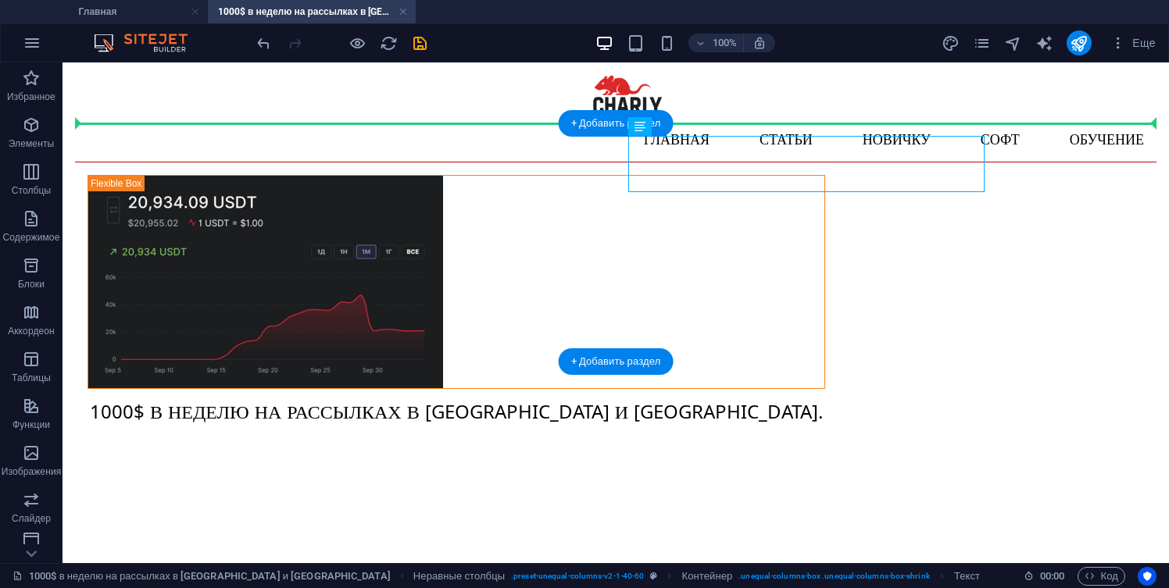
drag, startPoint x: 741, startPoint y: 155, endPoint x: 568, endPoint y: 125, distance: 175.3
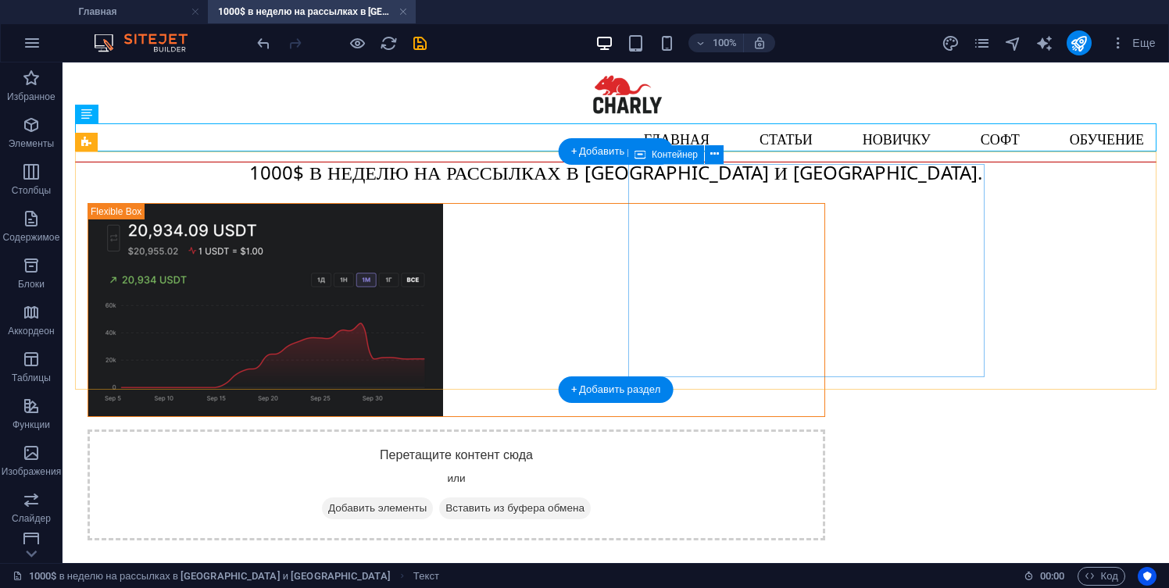
click at [433, 498] on span "Добавить элементы" at bounding box center [377, 509] width 111 height 22
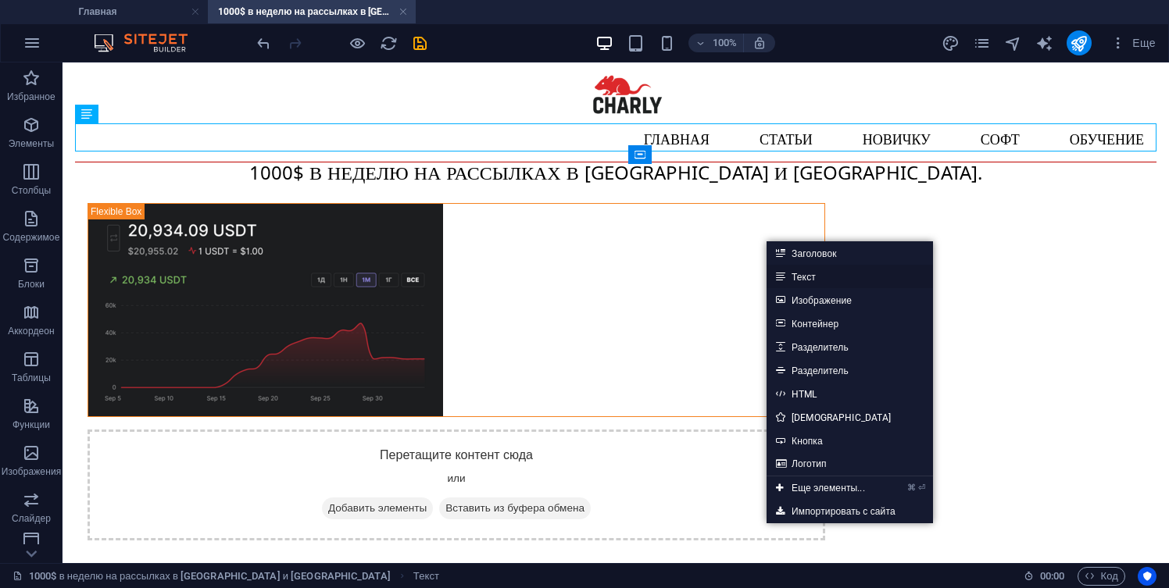
click at [803, 273] on link "Текст" at bounding box center [849, 276] width 166 height 23
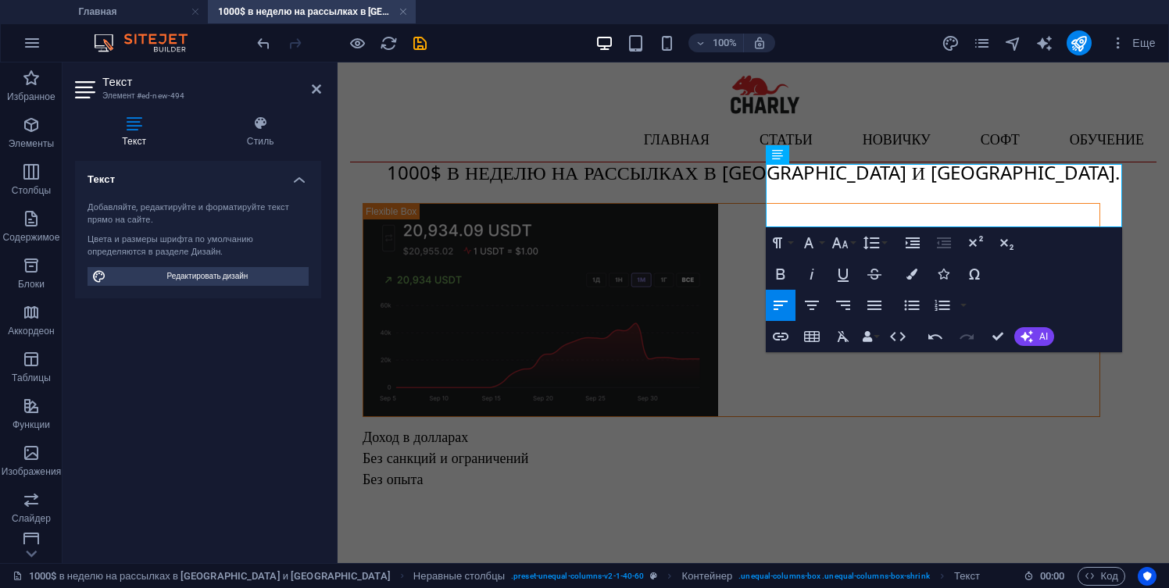
click at [834, 485] on html "Skip to main content Главная Статьи Новичку Софт Обучение Обучение рассылкам на…" at bounding box center [752, 289] width 831 height 455
click at [851, 442] on html "Skip to main content Главная Статьи Новичку Софт Обучение Обучение рассылкам на…" at bounding box center [752, 289] width 831 height 455
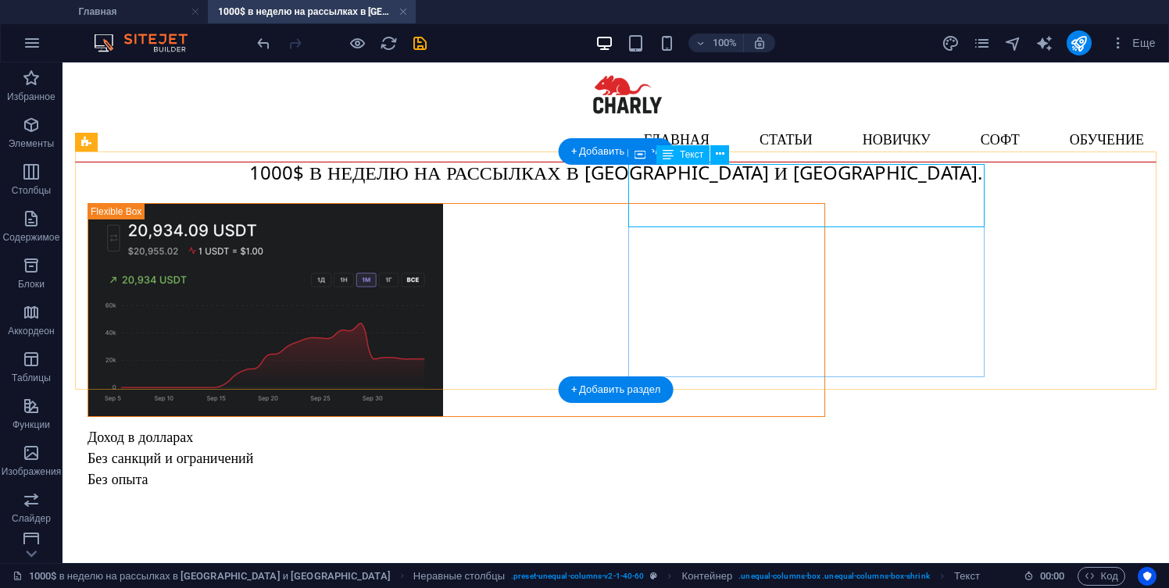
click at [685, 430] on div "Доход в долларах Без санкций и ограничений Без опыта" at bounding box center [455, 461] width 737 height 63
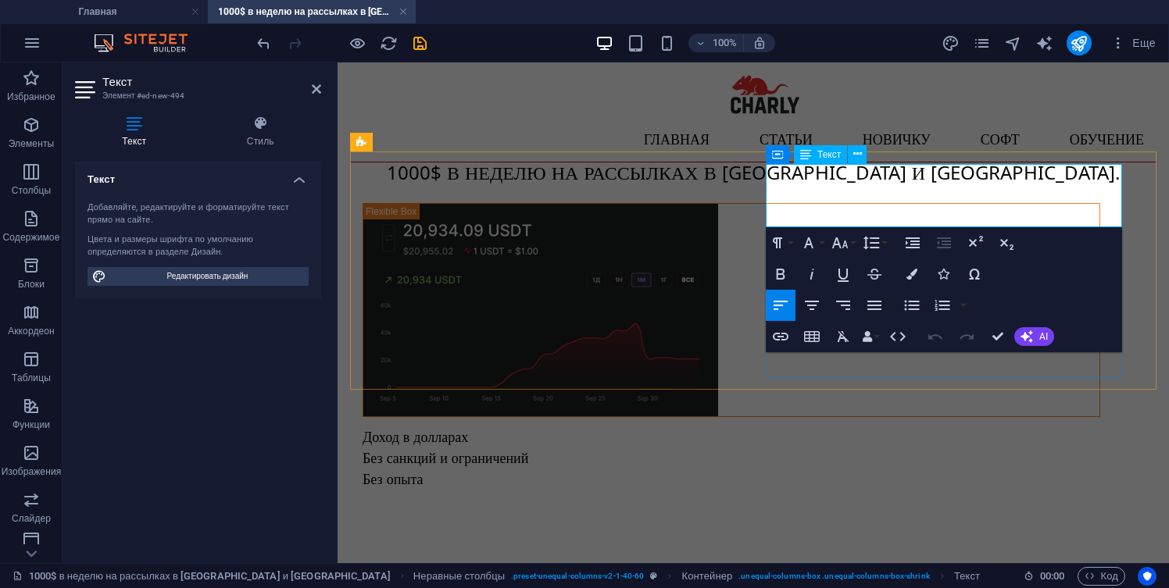
click at [779, 451] on p "Без санкций и ограничений" at bounding box center [730, 461] width 737 height 21
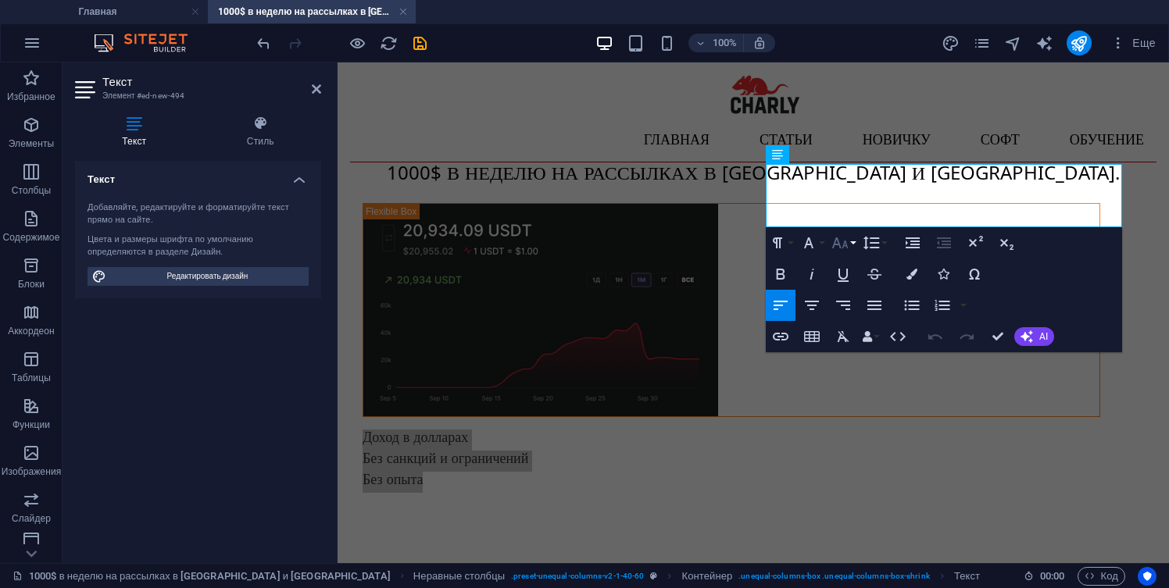
click at [845, 242] on icon "button" at bounding box center [840, 242] width 16 height 11
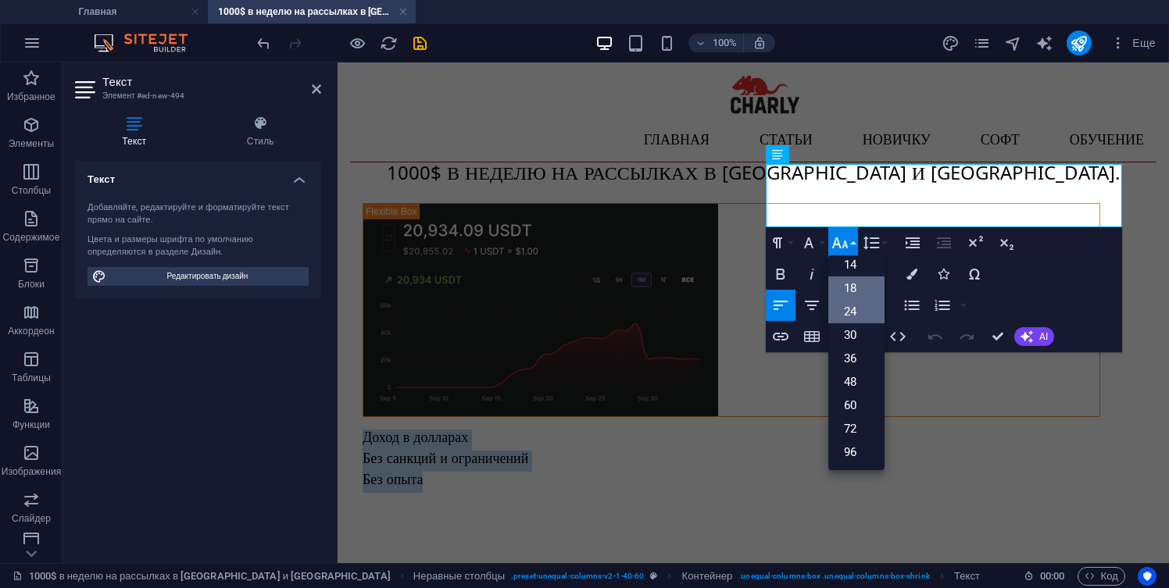
click at [851, 304] on link "24" at bounding box center [856, 311] width 56 height 23
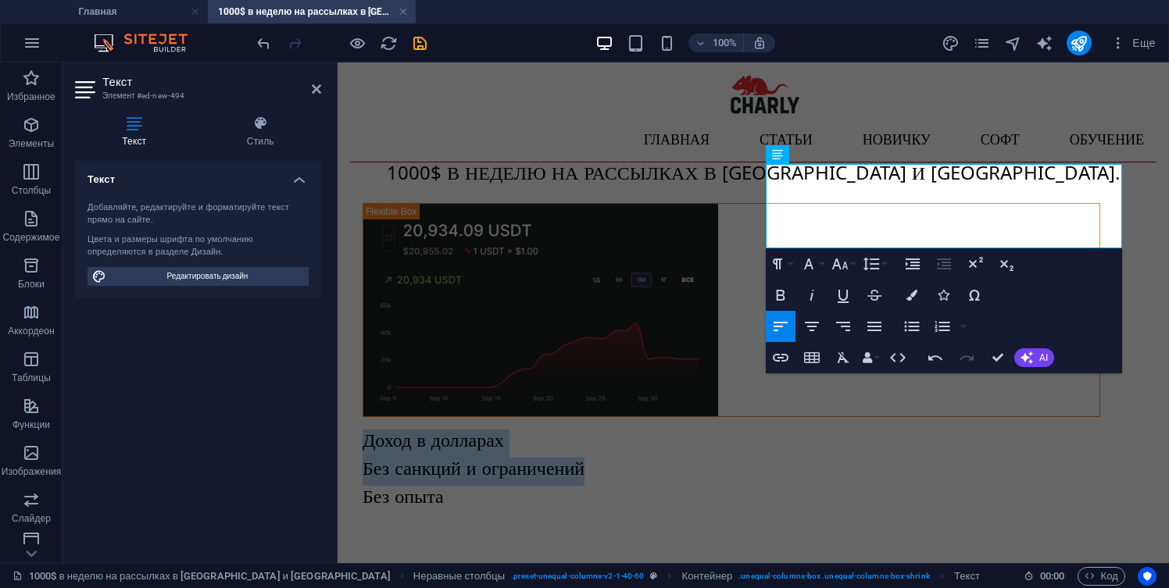
click at [751, 460] on html "Skip to main content Главная Статьи Новичку Софт Обучение Обучение рассылкам на…" at bounding box center [752, 300] width 831 height 477
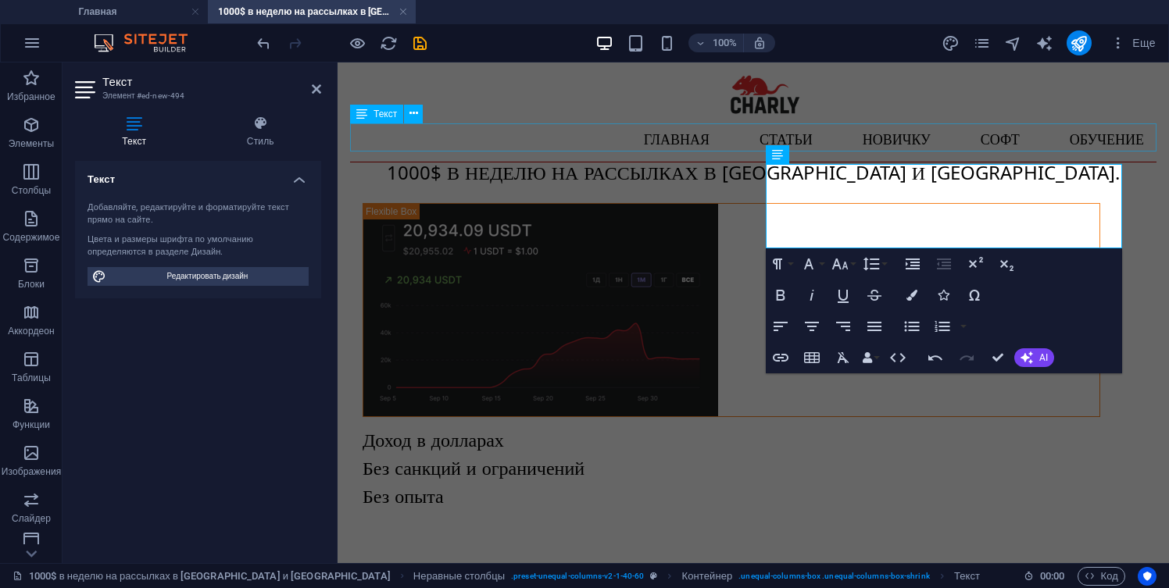
click at [663, 162] on div "1000$ В НЕДЕЛЮ НА РАССЫЛКАХ В [GEOGRAPHIC_DATA] И [GEOGRAPHIC_DATA]." at bounding box center [753, 176] width 806 height 28
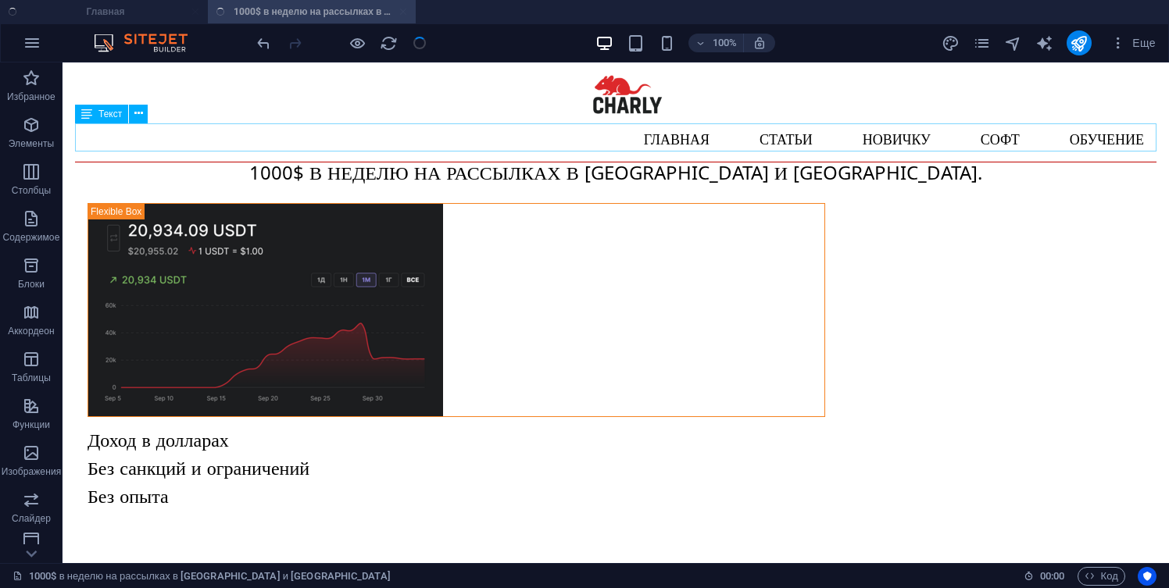
click at [652, 162] on div "1000$ В НЕДЕЛЮ НА РАССЫЛКАХ В [GEOGRAPHIC_DATA] И [GEOGRAPHIC_DATA]." at bounding box center [615, 176] width 1081 height 28
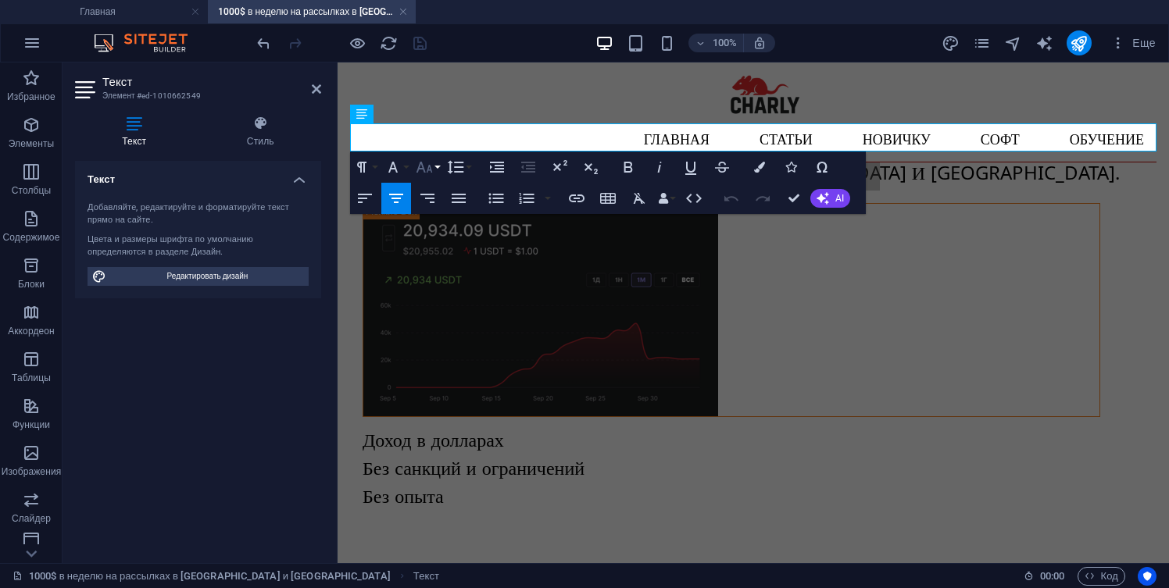
click at [434, 168] on button "Font Size" at bounding box center [427, 167] width 30 height 31
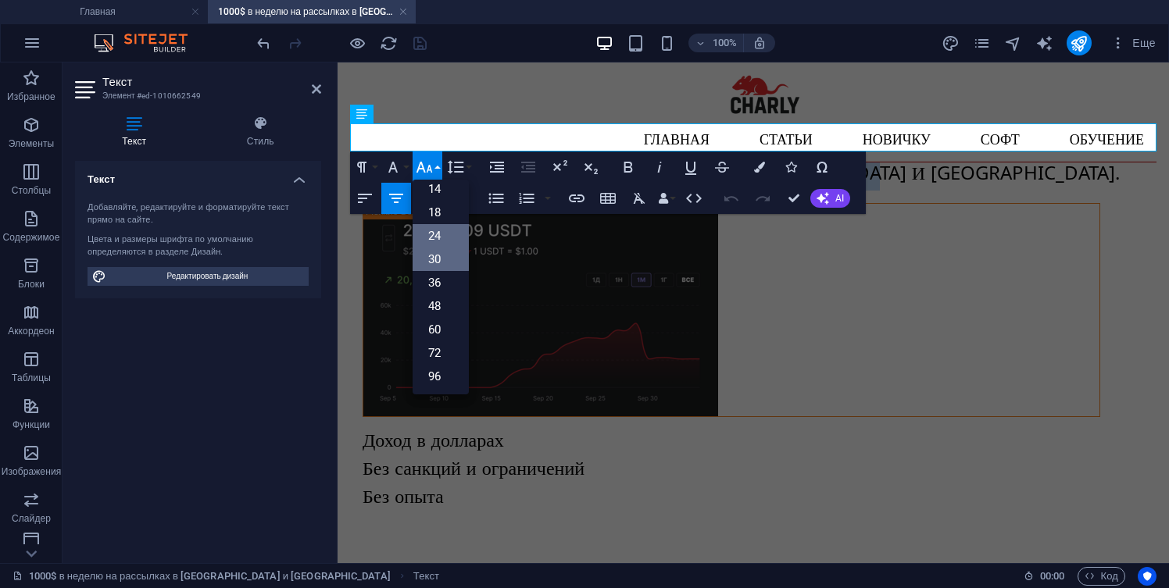
click at [440, 261] on link "30" at bounding box center [440, 259] width 56 height 23
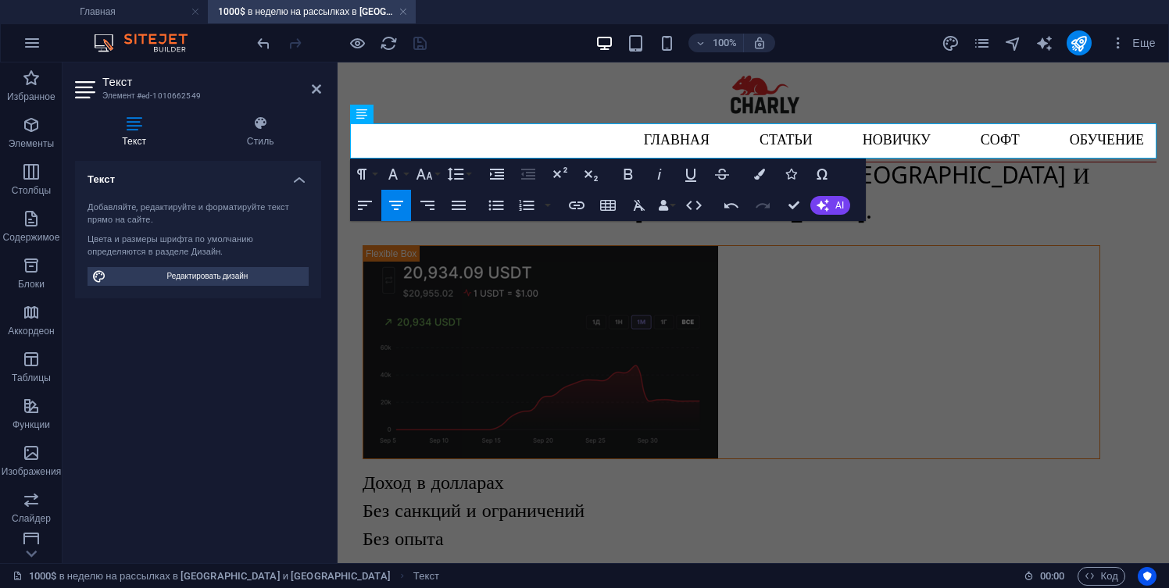
click at [749, 477] on html "Skip to main content Главная Статьи Новичку Софт Обучение Обучение рассылкам на…" at bounding box center [752, 321] width 831 height 519
click at [318, 92] on icon at bounding box center [316, 89] width 9 height 12
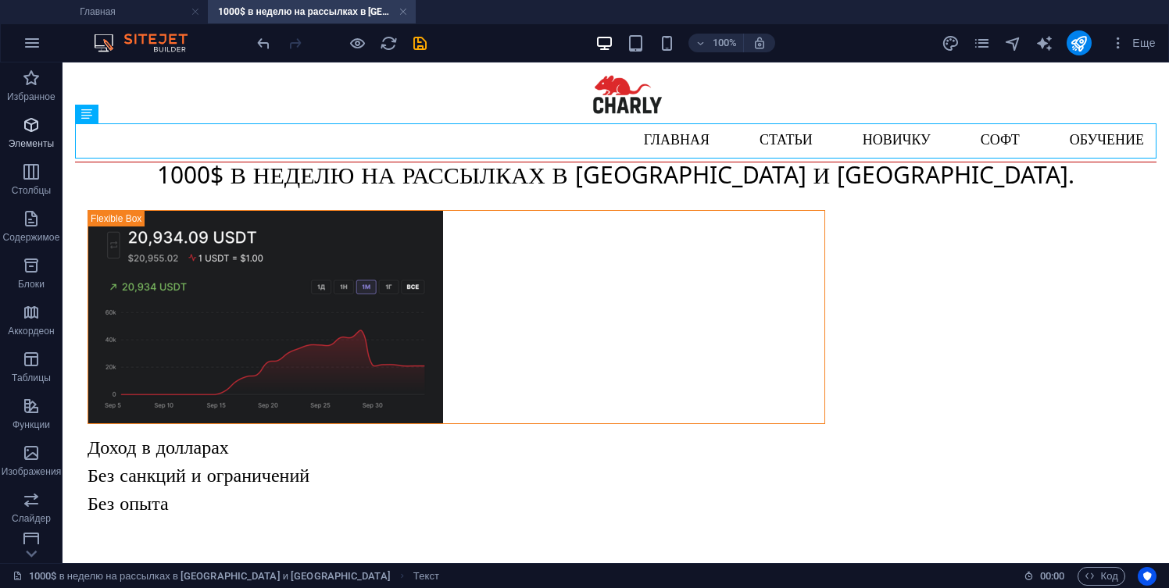
click at [39, 141] on p "Элементы" at bounding box center [31, 143] width 45 height 12
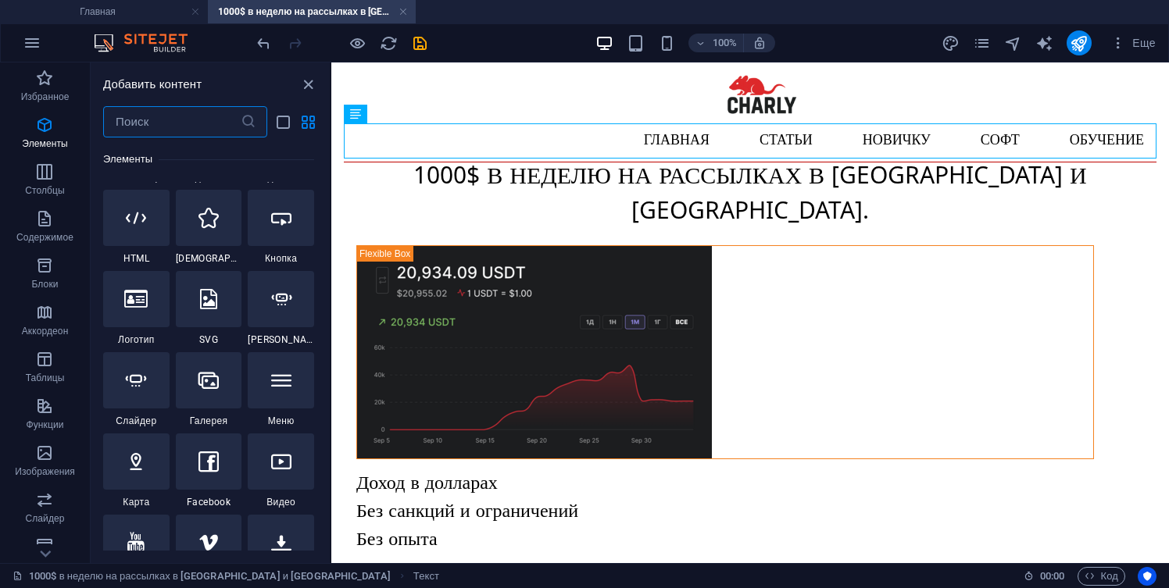
scroll to position [766, 0]
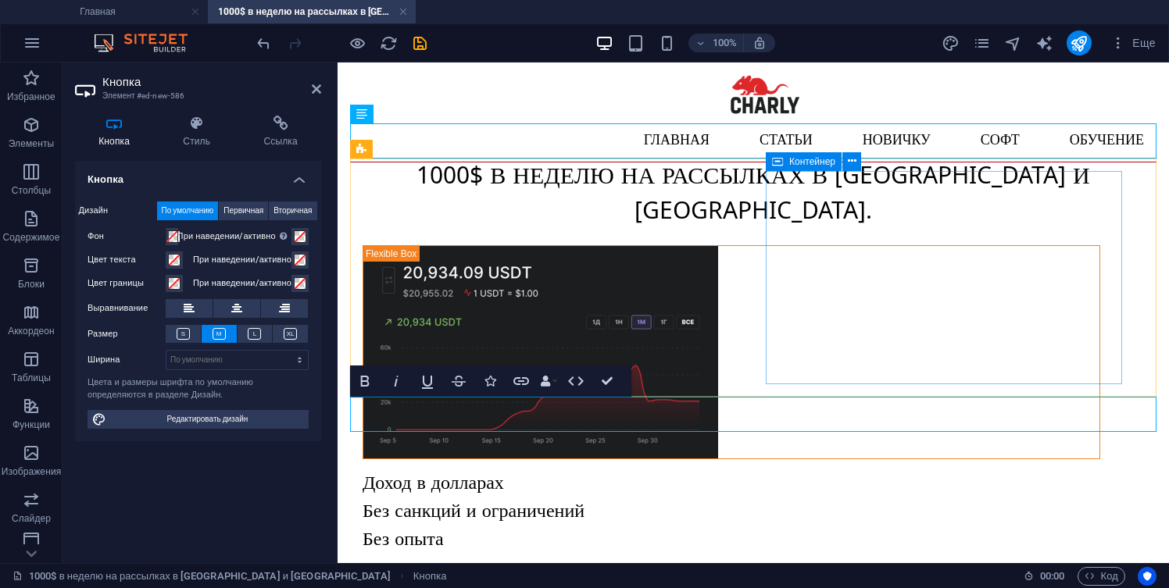
drag, startPoint x: 452, startPoint y: 399, endPoint x: 855, endPoint y: 309, distance: 413.1
click at [855, 309] on div "Главная Статьи Новичку Софт Обучение Обучение рассылкам на Европу и [GEOGRAPHIC…" at bounding box center [753, 339] width 806 height 529
drag, startPoint x: 534, startPoint y: 410, endPoint x: 900, endPoint y: 366, distance: 368.3
click at [900, 366] on div "Главная Статьи Новичку Софт Обучение Обучение рассылкам на Европу и [GEOGRAPHIC…" at bounding box center [753, 339] width 806 height 529
click at [541, 483] on html "Skip to main content Главная Статьи Новичку Софт Обучение Обучение рассылкам на…" at bounding box center [752, 339] width 831 height 554
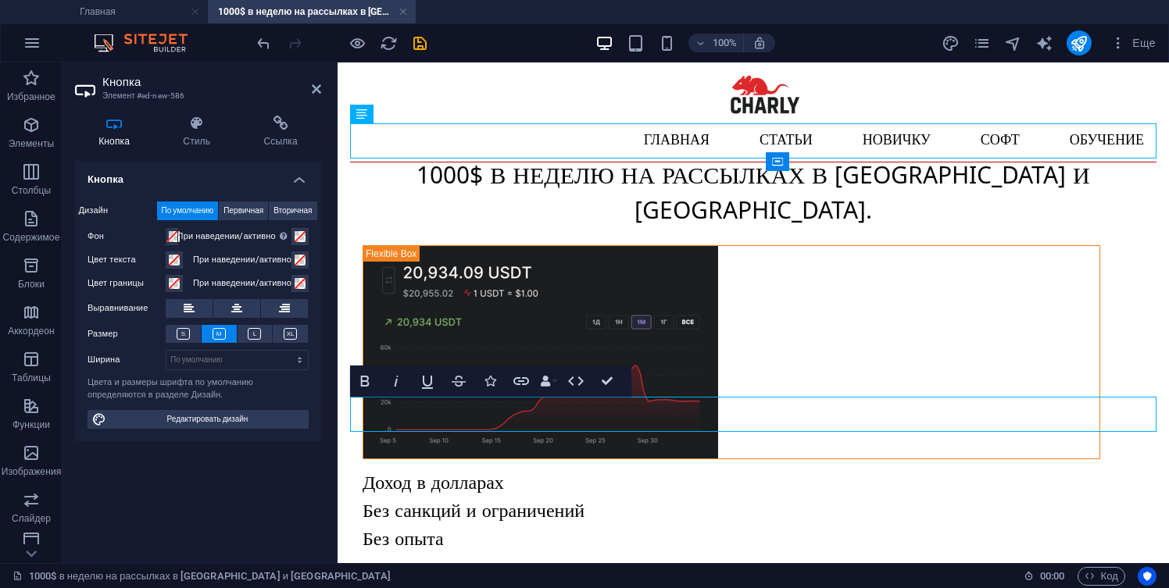
click at [466, 479] on html "Skip to main content Главная Статьи Новичку Софт Обучение Обучение рассылкам на…" at bounding box center [752, 339] width 831 height 554
click at [313, 86] on icon at bounding box center [316, 89] width 9 height 12
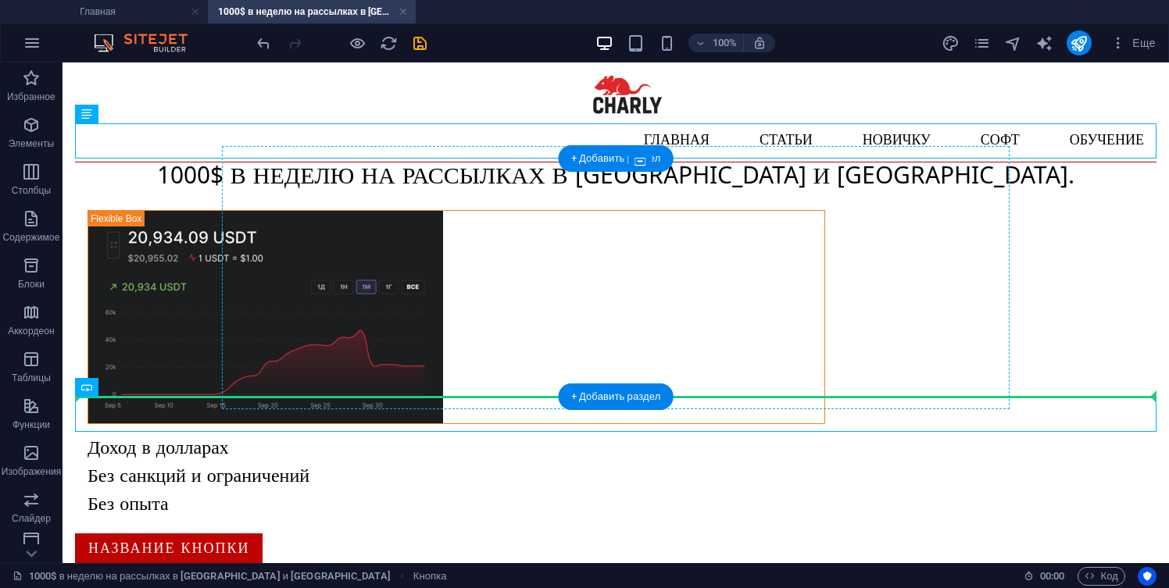
drag, startPoint x: 200, startPoint y: 403, endPoint x: 787, endPoint y: 305, distance: 595.5
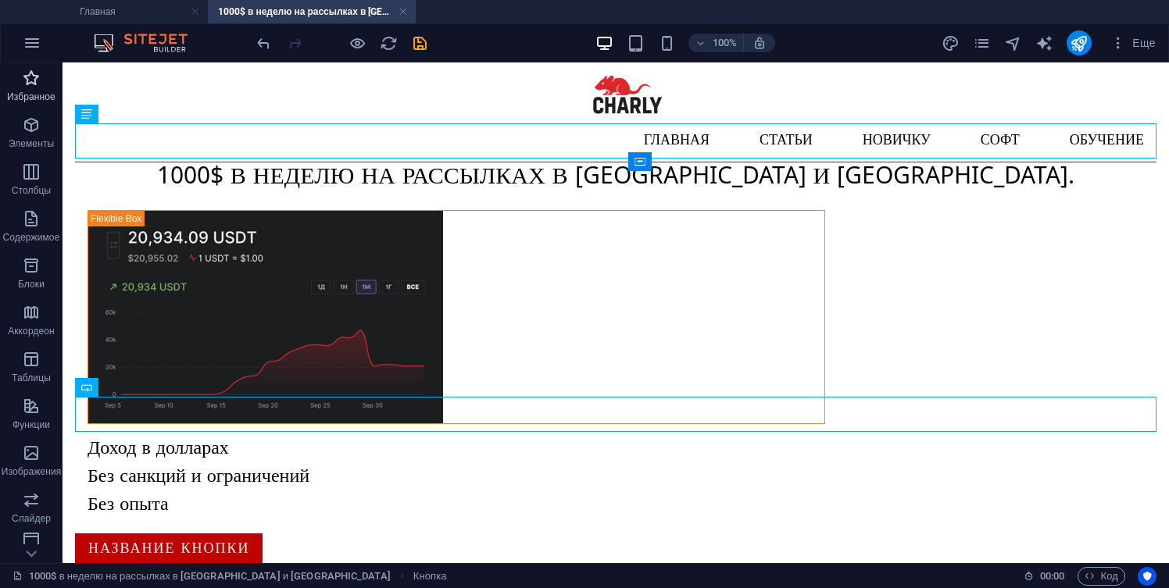
click at [37, 79] on icon "button" at bounding box center [31, 78] width 19 height 19
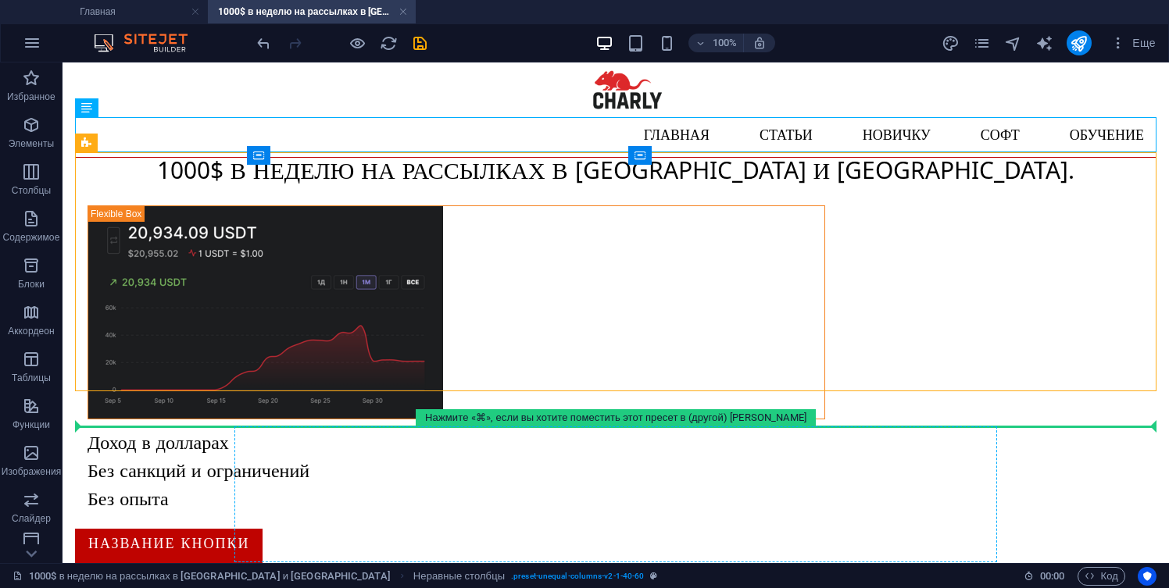
scroll to position [17, 0]
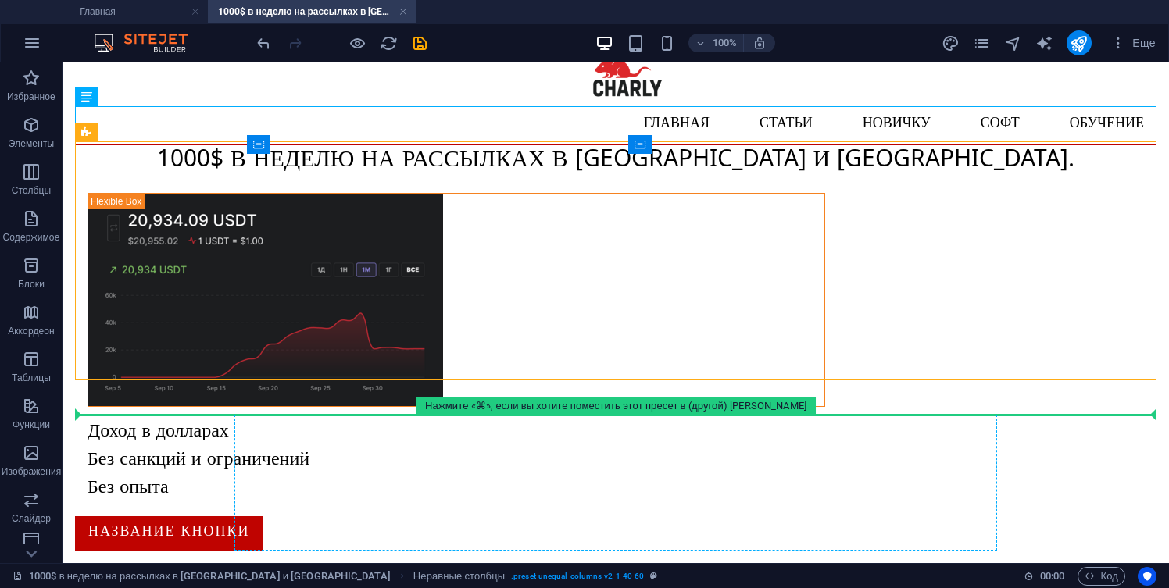
drag, startPoint x: 291, startPoint y: 163, endPoint x: 498, endPoint y: 470, distance: 370.7
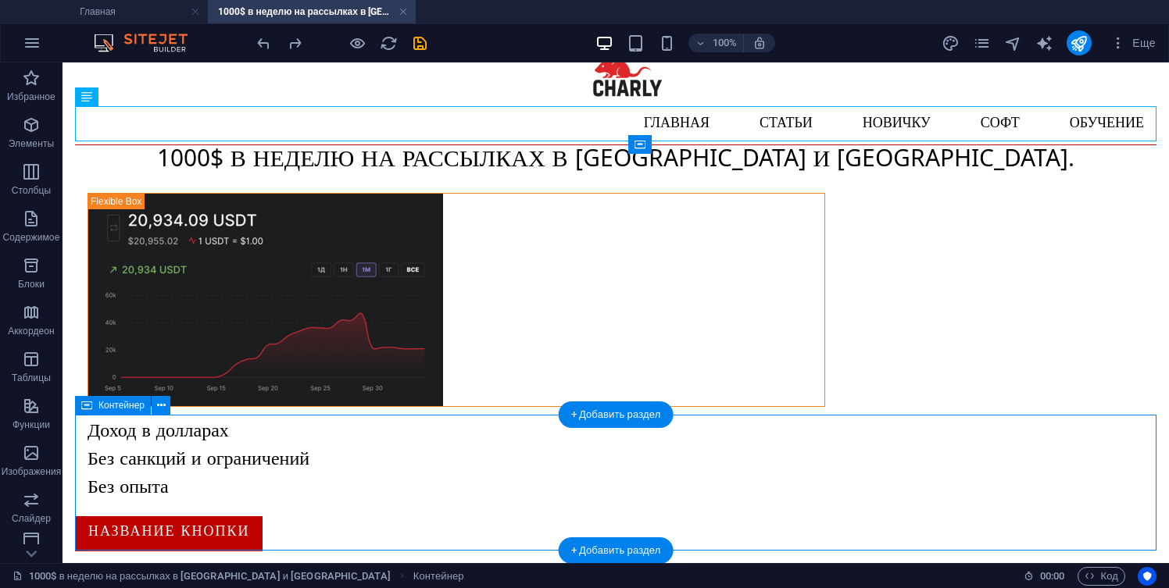
scroll to position [0, 0]
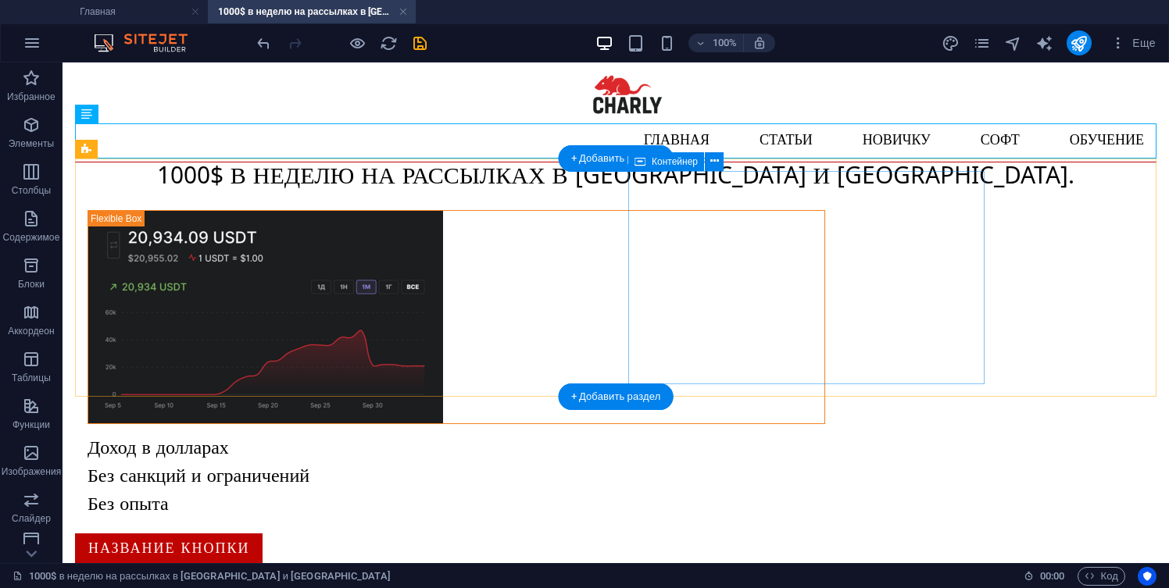
click at [713, 437] on div "Доход в долларах Без санкций и ограничений Без опыта" at bounding box center [455, 479] width 737 height 84
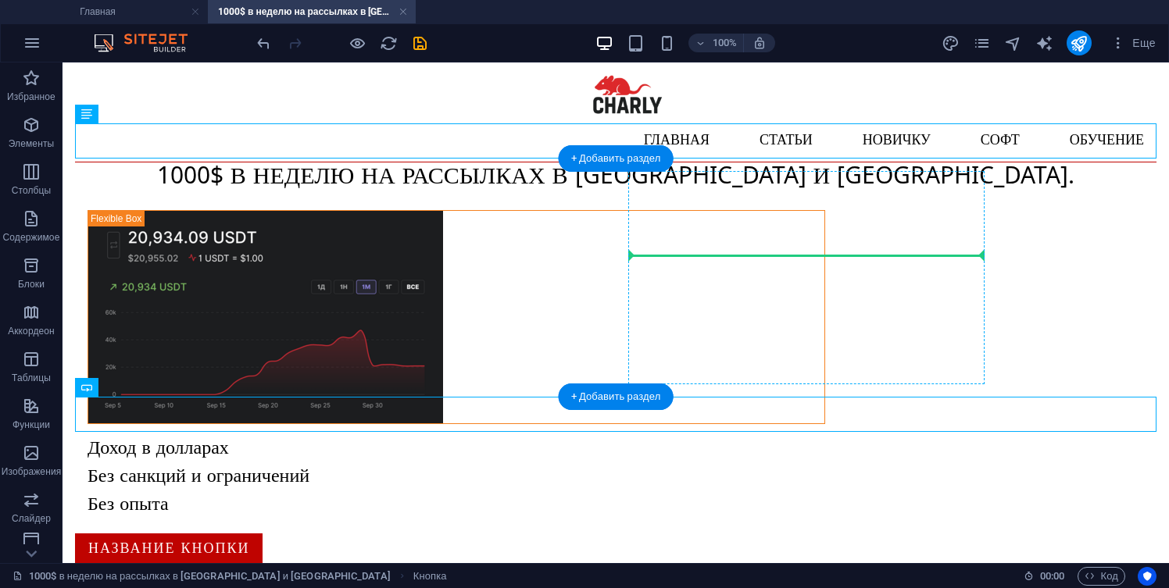
drag, startPoint x: 197, startPoint y: 415, endPoint x: 703, endPoint y: 236, distance: 536.9
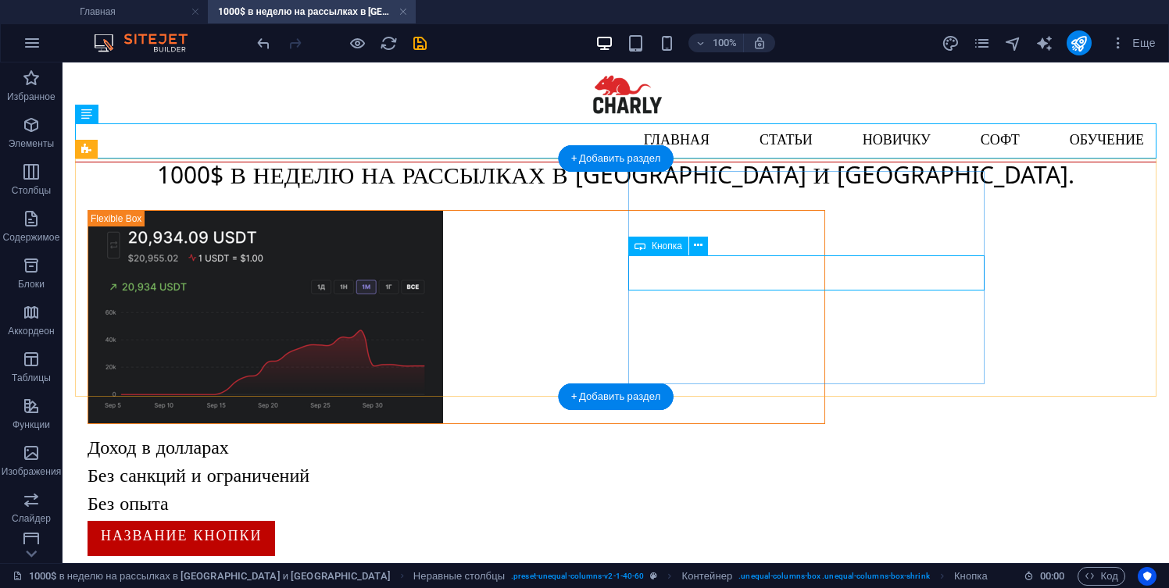
click at [716, 521] on div "Название кнопки" at bounding box center [455, 538] width 737 height 35
click at [715, 521] on div "Название кнопки" at bounding box center [455, 538] width 737 height 35
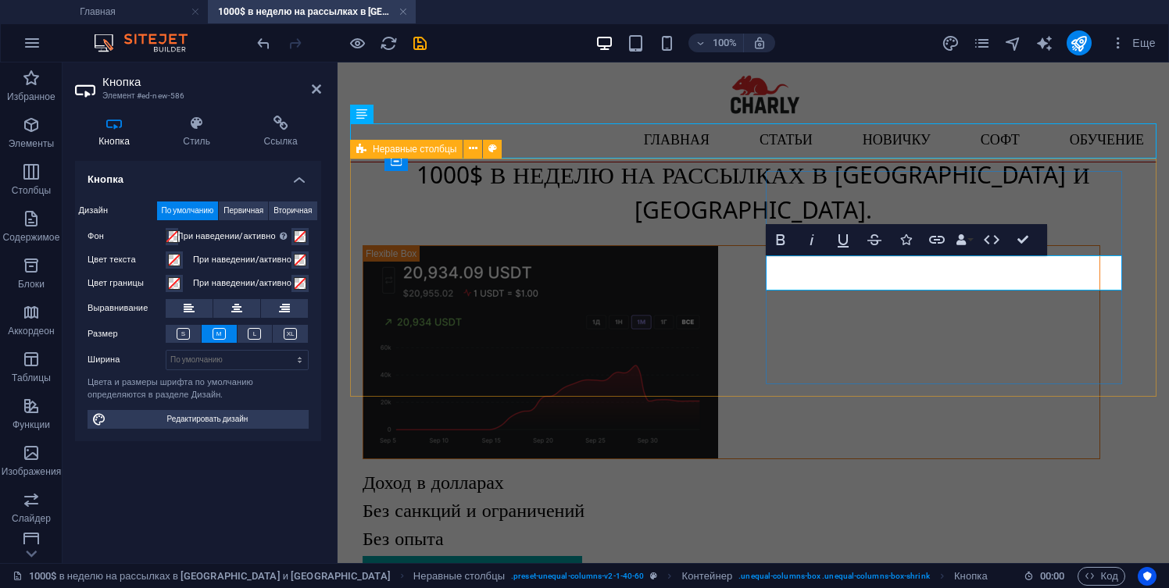
click at [582, 556] on link "СКАЧАТЬ В ТЕЛЕГРАММ" at bounding box center [472, 573] width 220 height 35
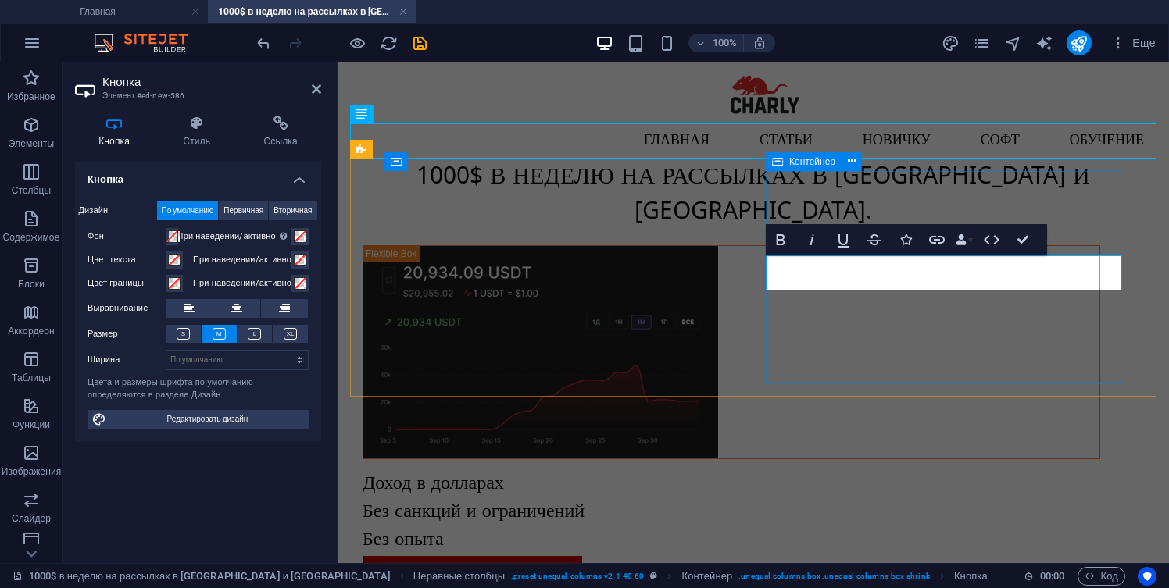
click at [811, 472] on div "Доход в долларах Без санкций и ограничений Без опыта СКАЧАТЬ В ТЕЛЕГРАММ" at bounding box center [730, 532] width 737 height 120
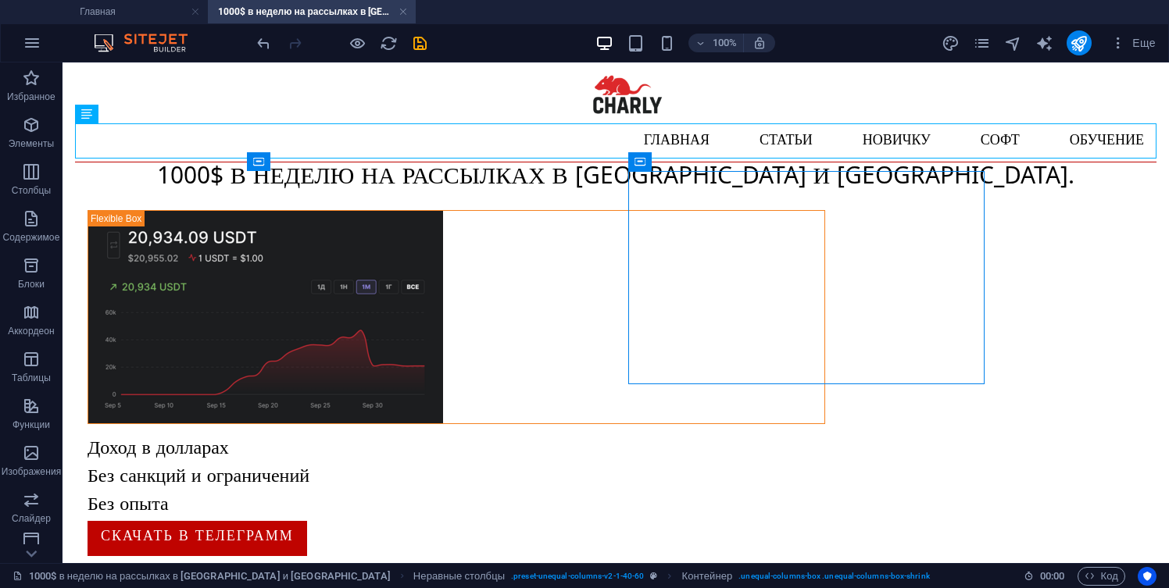
click at [680, 475] on html "Skip to main content Главная Статьи Новичку Софт Обучение Обучение рассылкам на…" at bounding box center [615, 321] width 1106 height 519
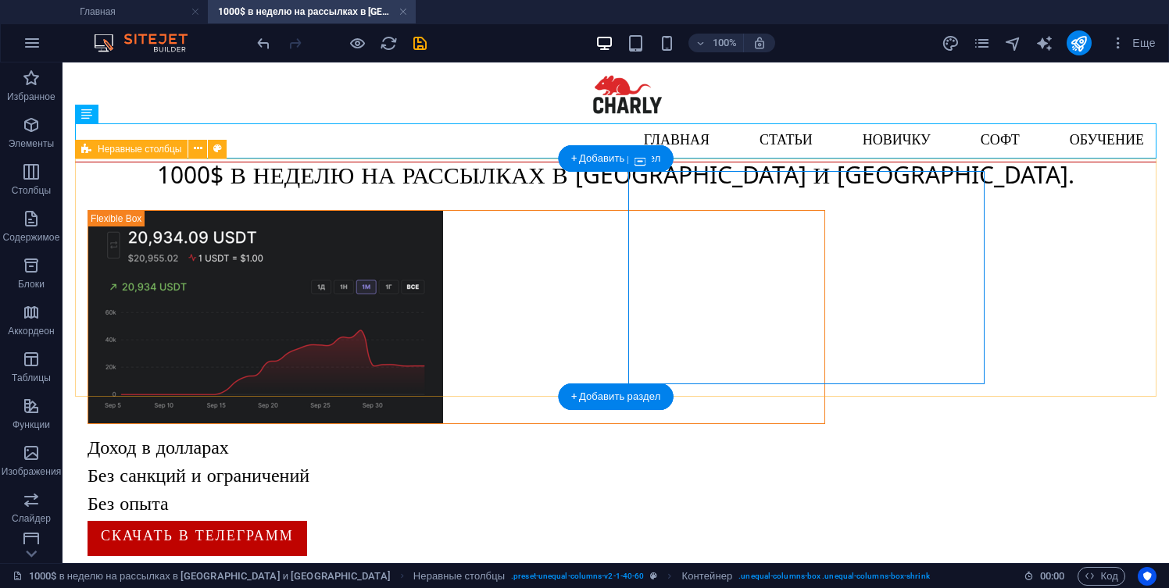
click at [1045, 325] on div "Доход в долларах Без санкций и ограничений Без опыта СКАЧАТЬ В ТЕЛЕГРАММ" at bounding box center [615, 383] width 1081 height 371
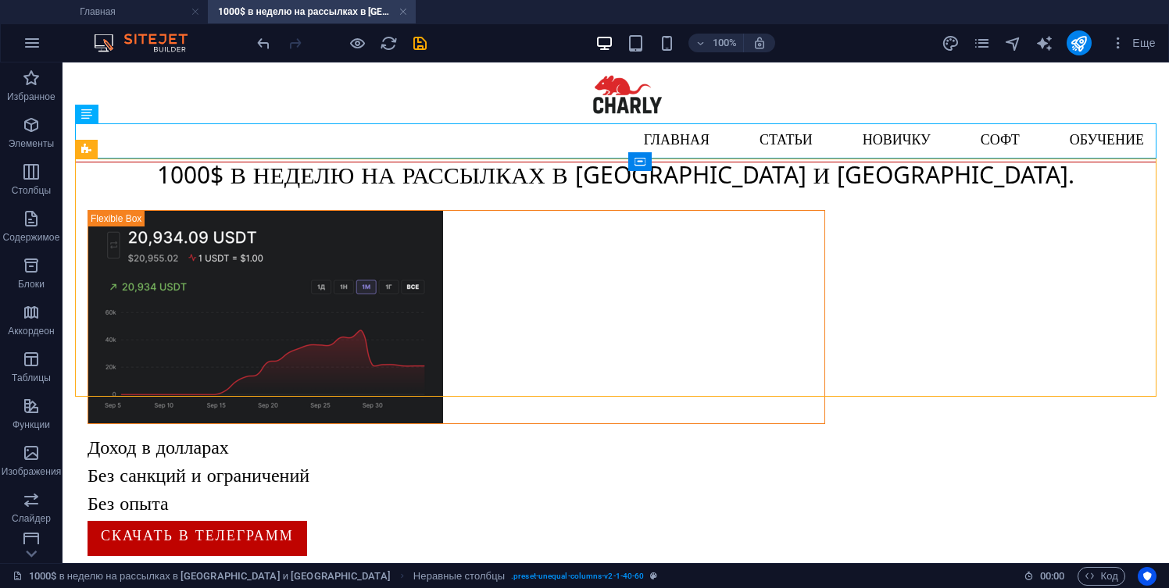
click at [894, 464] on html "Skip to main content Главная Статьи Новичку Софт Обучение Обучение рассылкам на…" at bounding box center [615, 321] width 1106 height 519
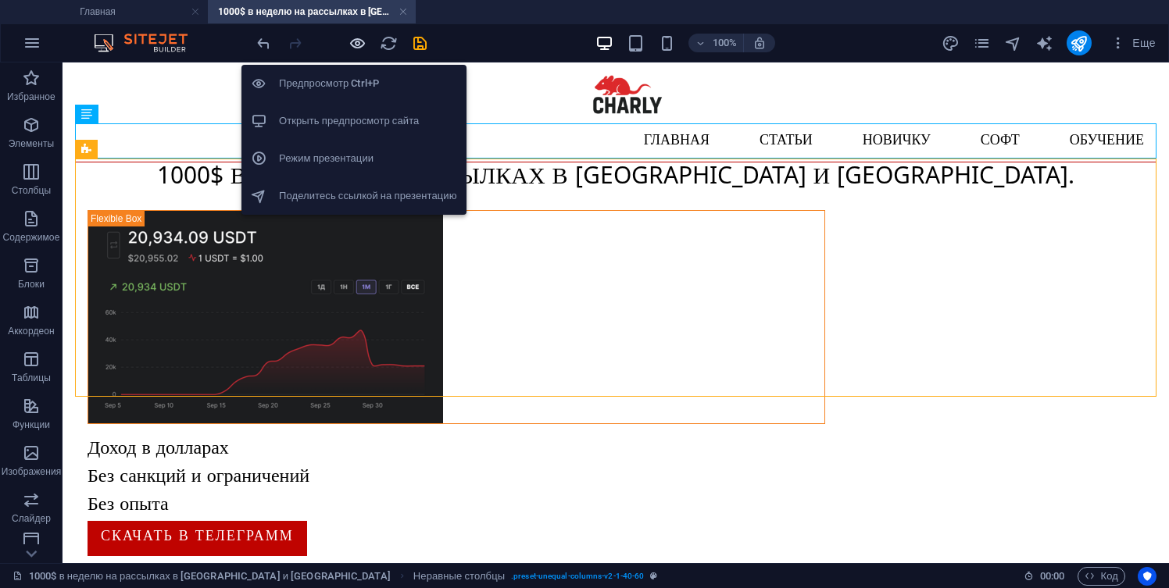
click at [349, 43] on icon "button" at bounding box center [357, 43] width 18 height 18
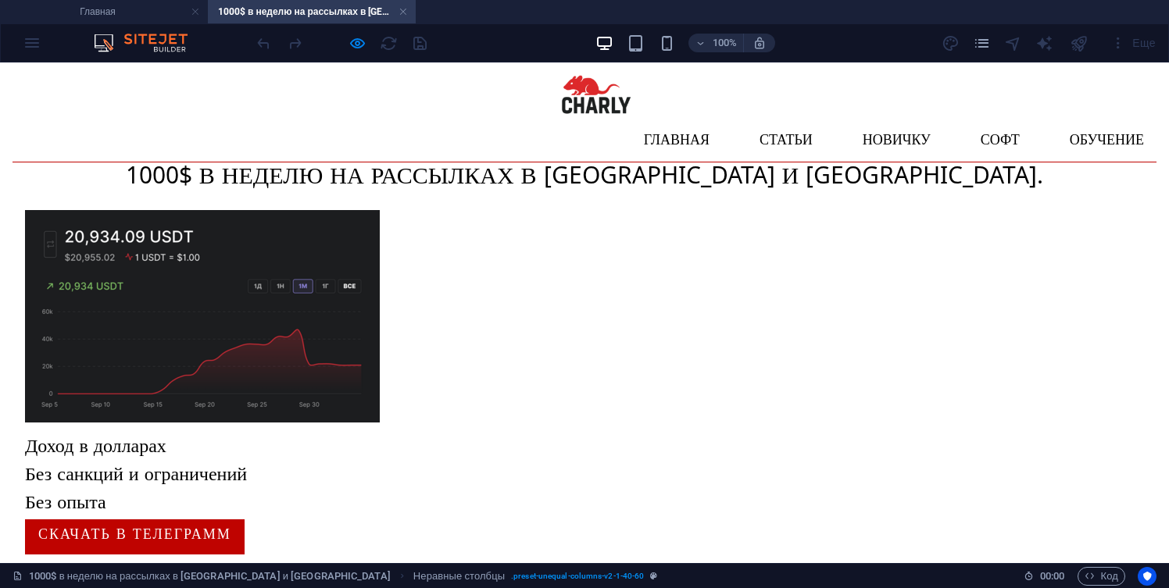
click at [430, 425] on html "Skip to main content Главная Статьи Новичку Софт Обучение Обучение рассылкам на…" at bounding box center [584, 320] width 1169 height 517
